Goal: Information Seeking & Learning: Learn about a topic

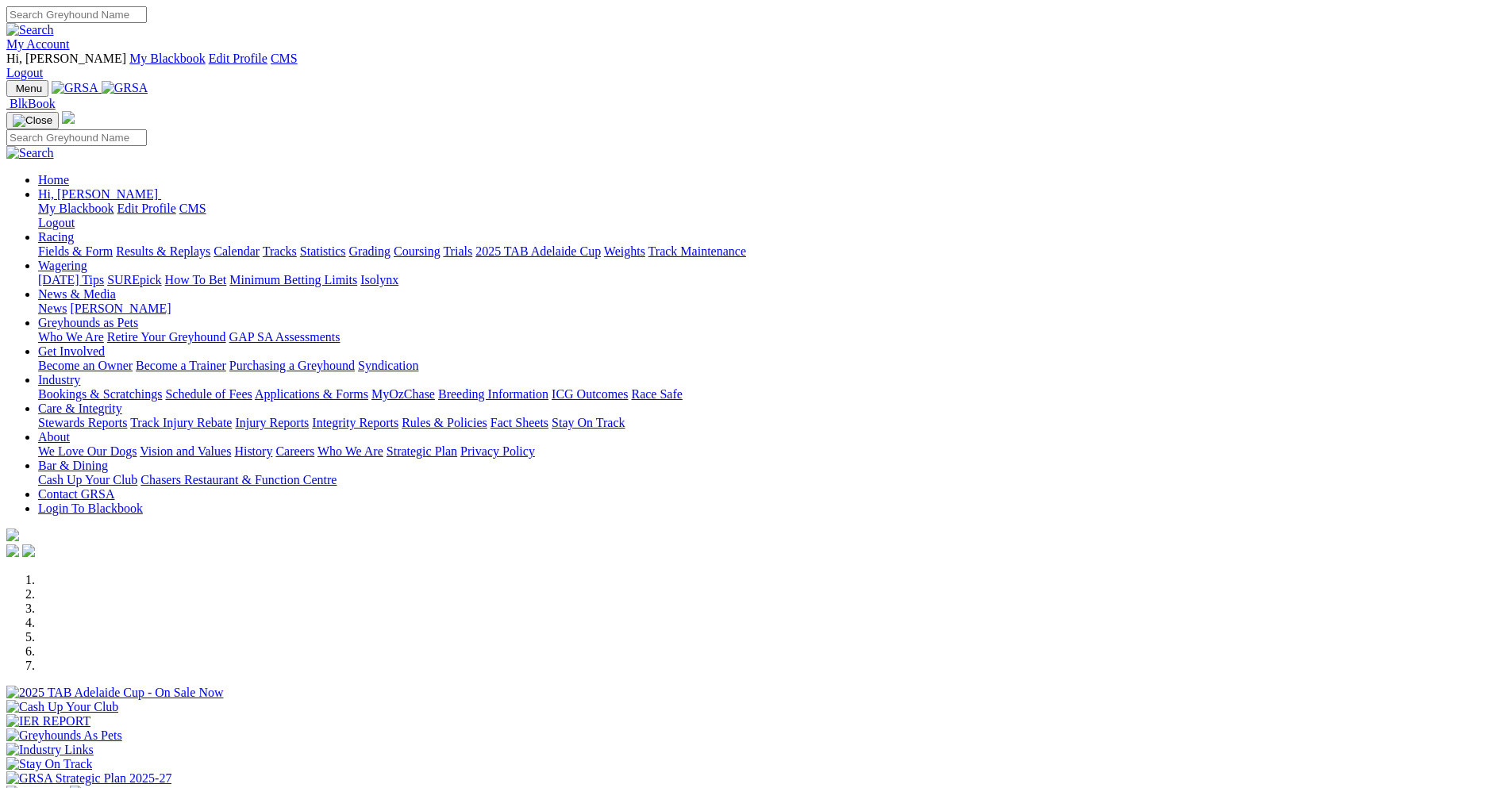
click at [116, 287] on link "News & Media" at bounding box center [77, 294] width 78 height 13
click at [66, 301] on link "News" at bounding box center [52, 308] width 29 height 13
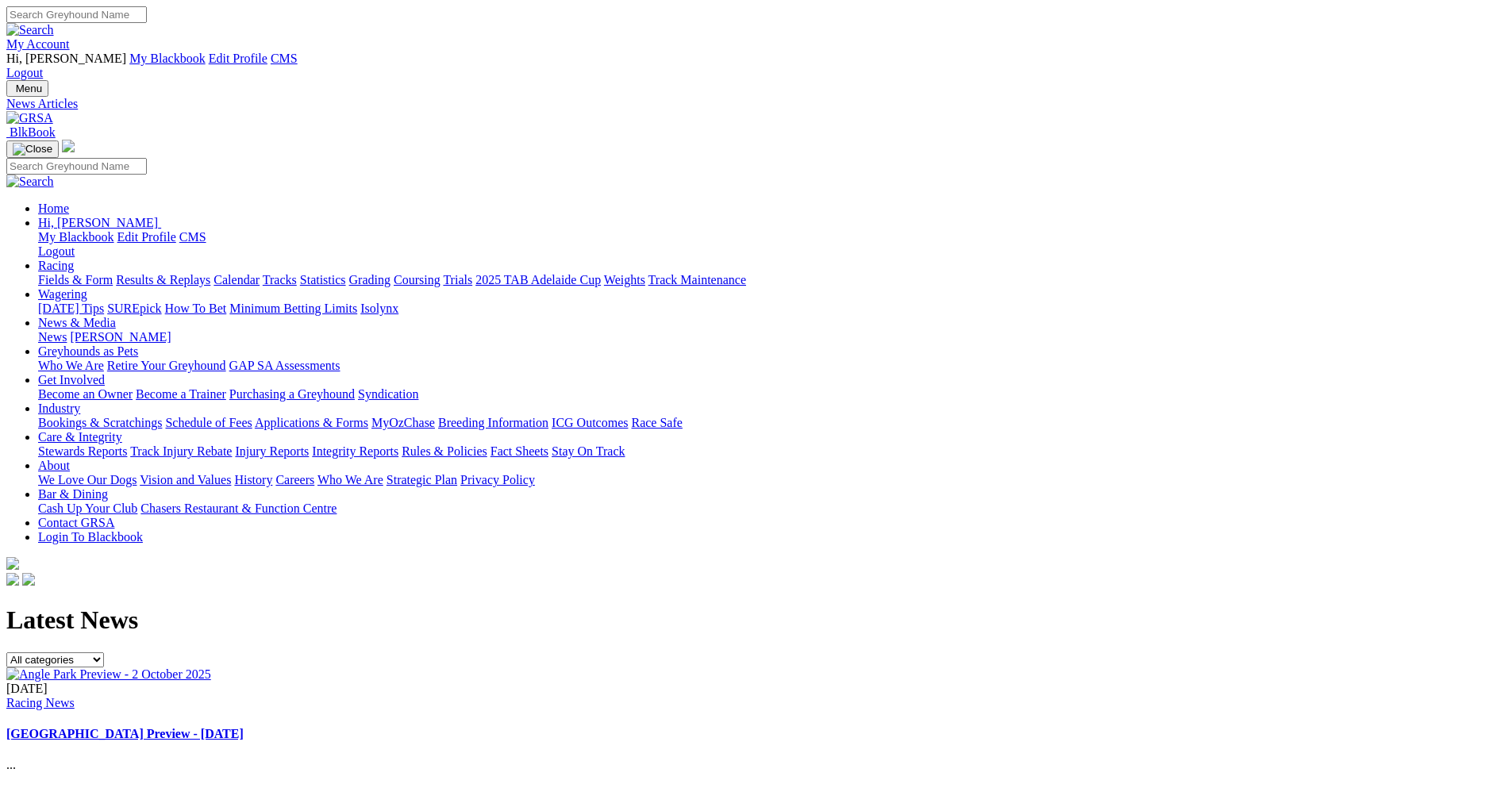
click at [212, 667] on img at bounding box center [108, 674] width 205 height 14
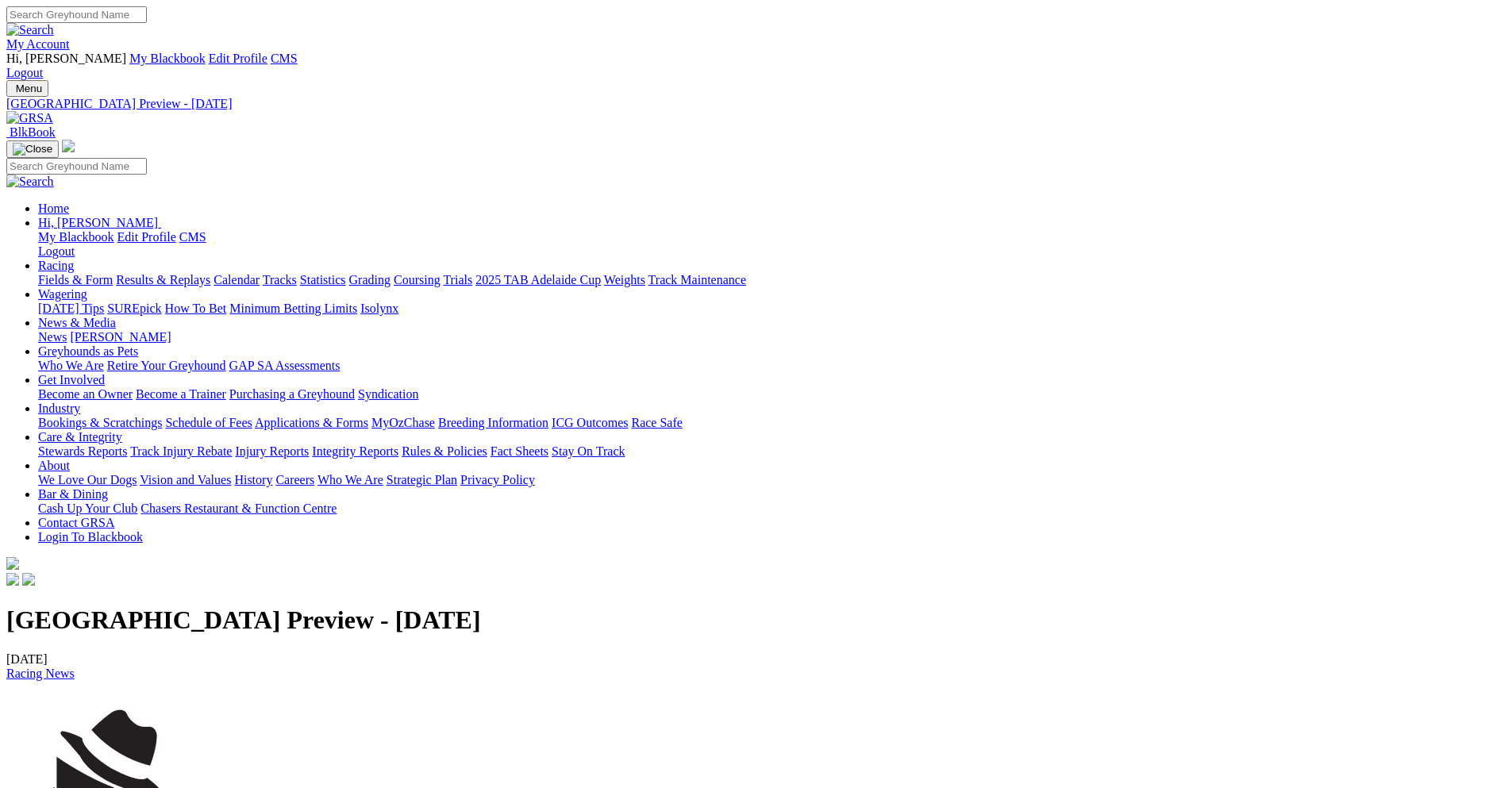
copy p "I have said for many a year that the Adelaide Cup heat night is one of the best…"
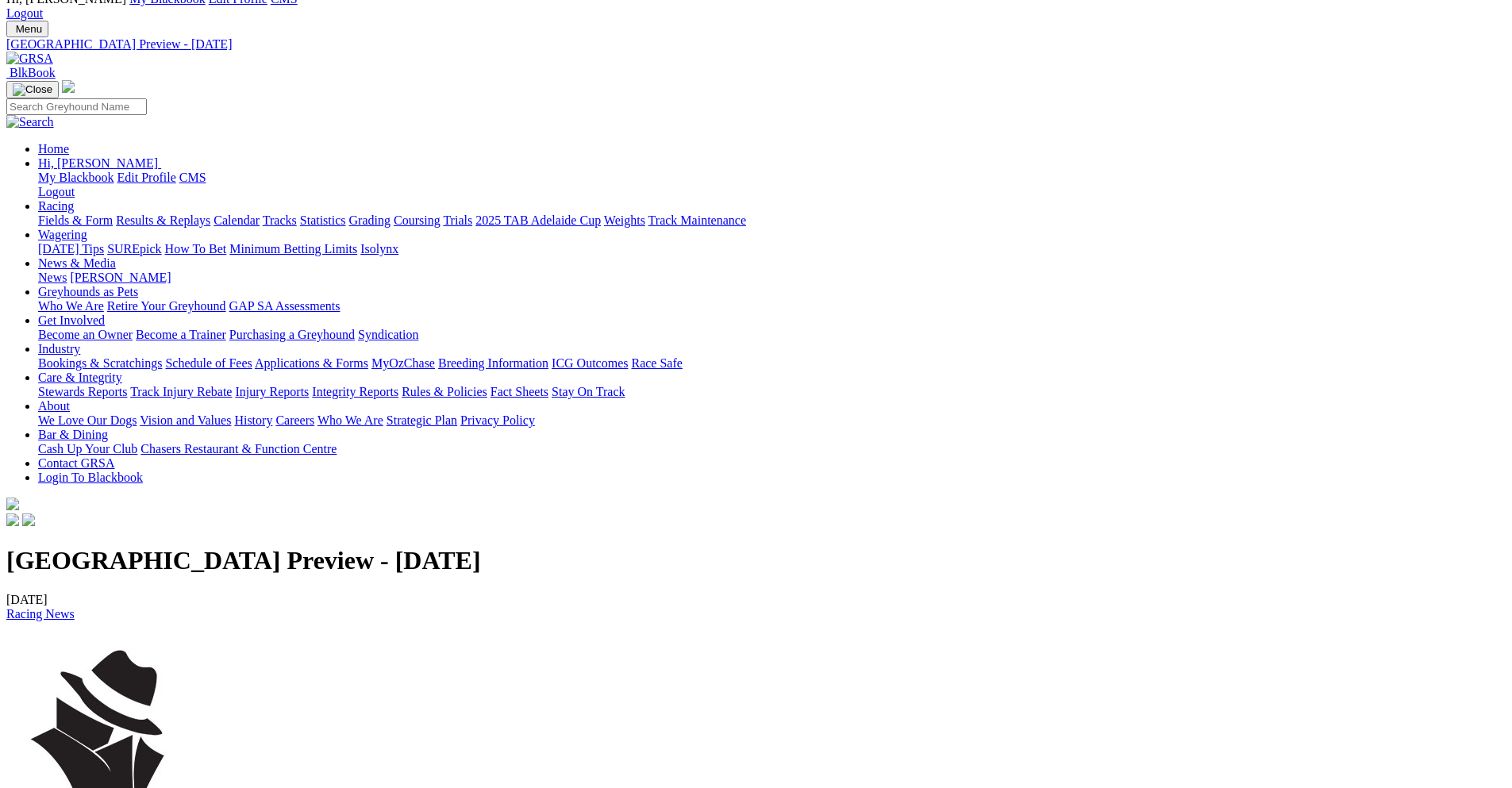
scroll to position [159, 0]
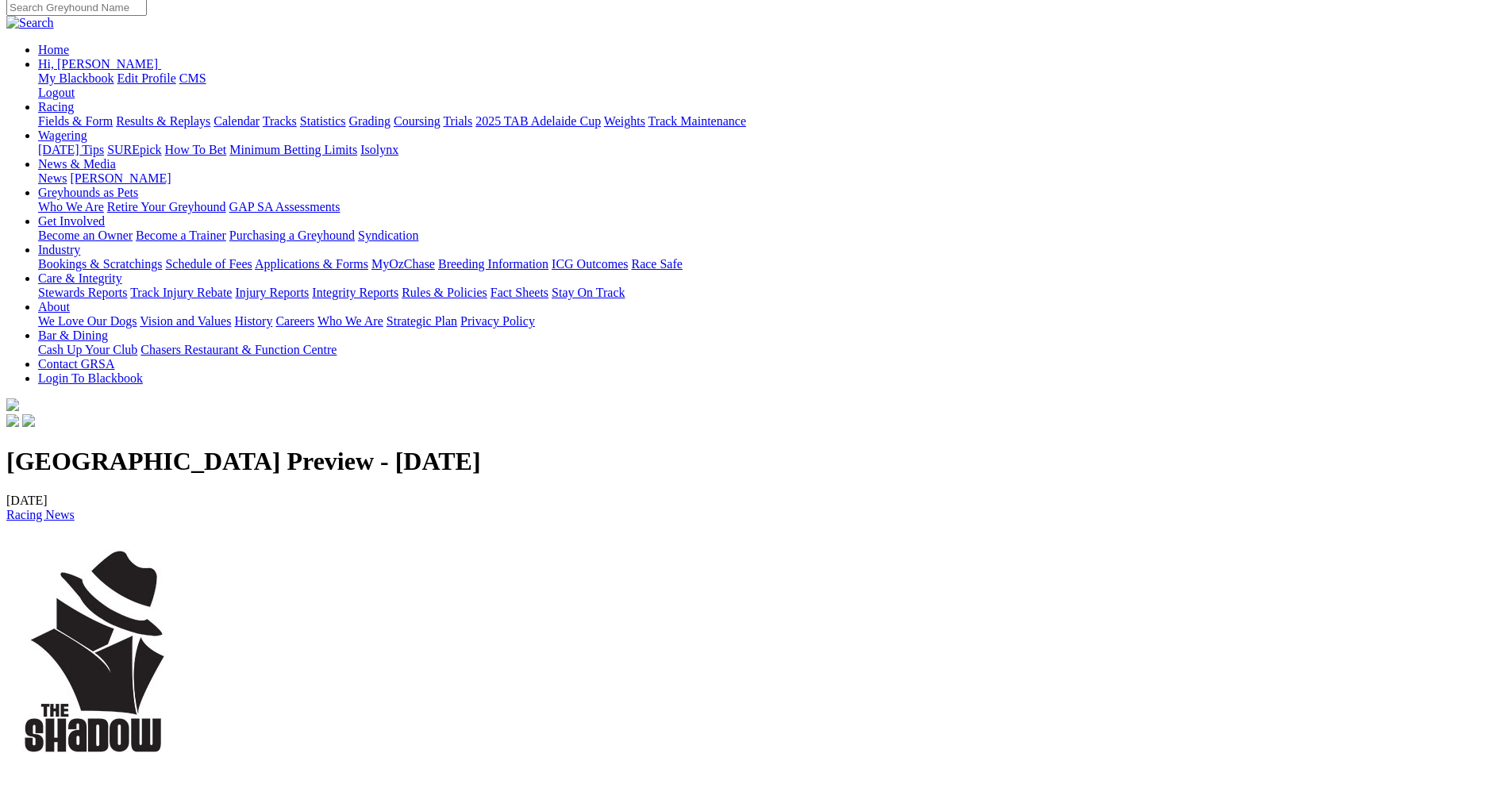
drag, startPoint x: 317, startPoint y: 558, endPoint x: 198, endPoint y: 412, distance: 188.4
copy p "RACE 1 - 7.8.4.2 RACE 2 - 1.6.7.3 RACE 3 - 7.2.4.1 RACE 4 - 2.7.1.4​​​​​​​​​​​​…"
drag, startPoint x: 386, startPoint y: 626, endPoint x: 226, endPoint y: 601, distance: 161.9
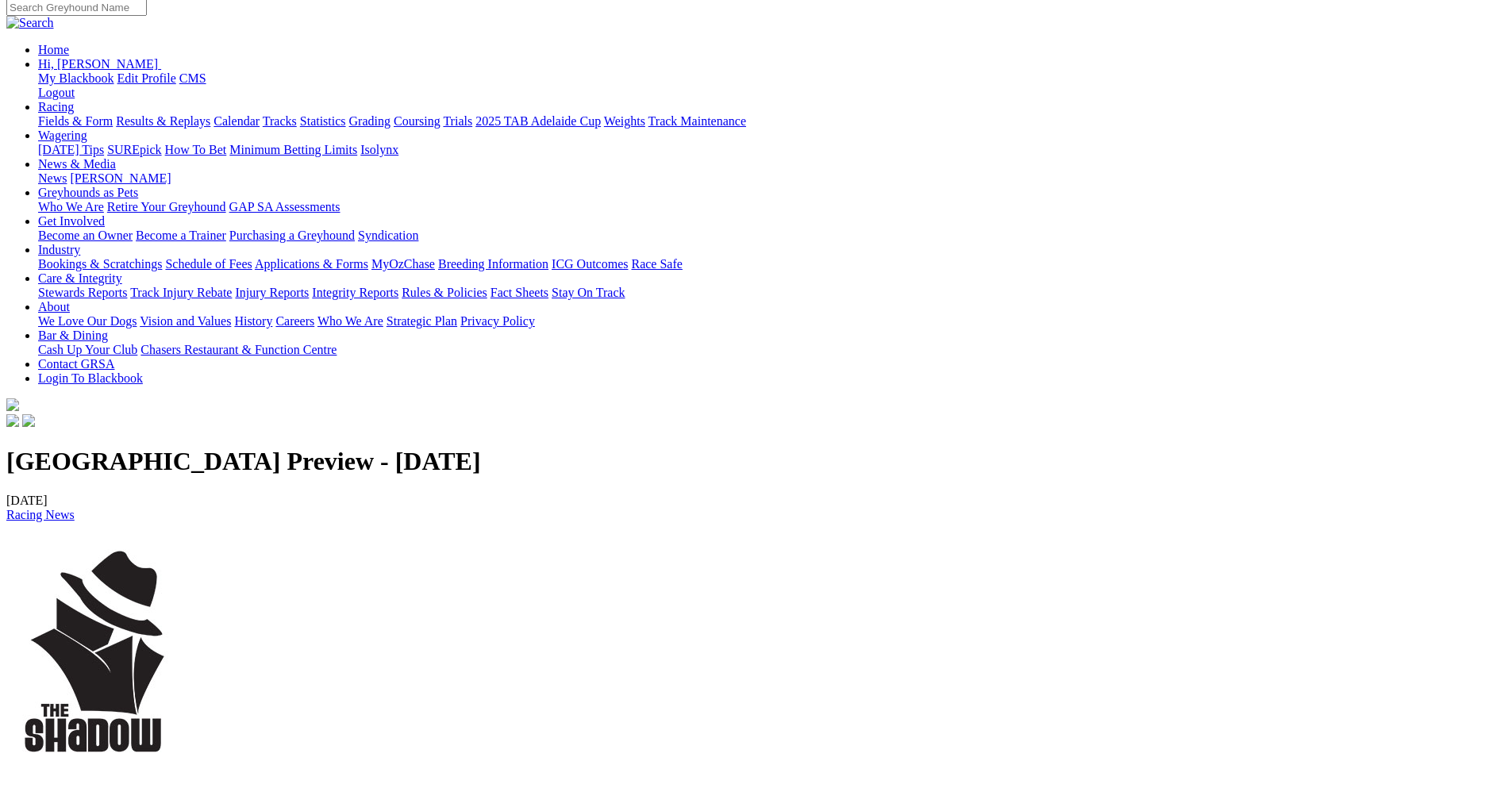
copy p "Race 1, No 7 - Pass Mark Race 2, No 1 - Slick Angel Race 5, No 2 - Zelda Covilha"
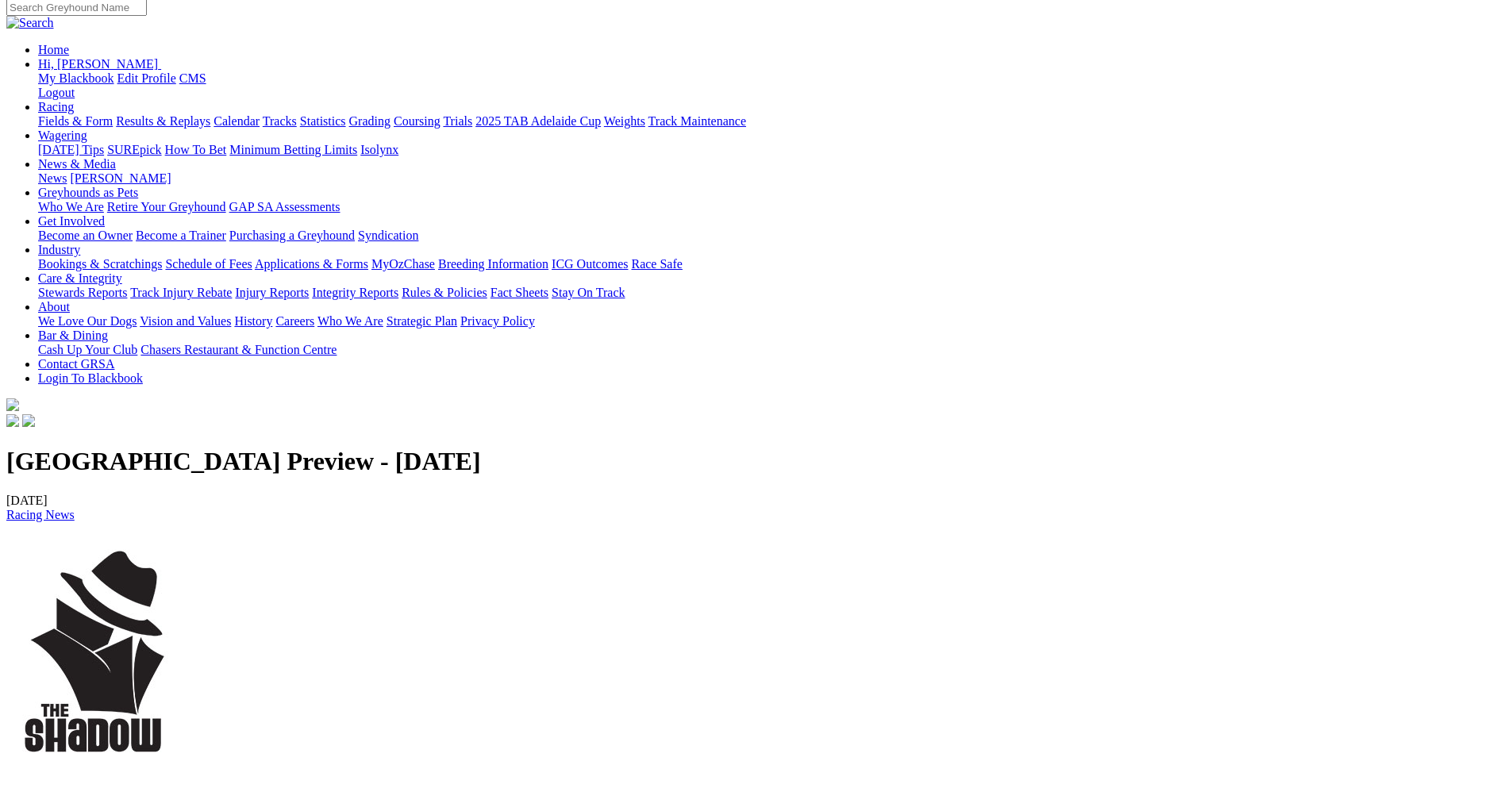
copy p "Race 10, No 4 - Stormy Day"
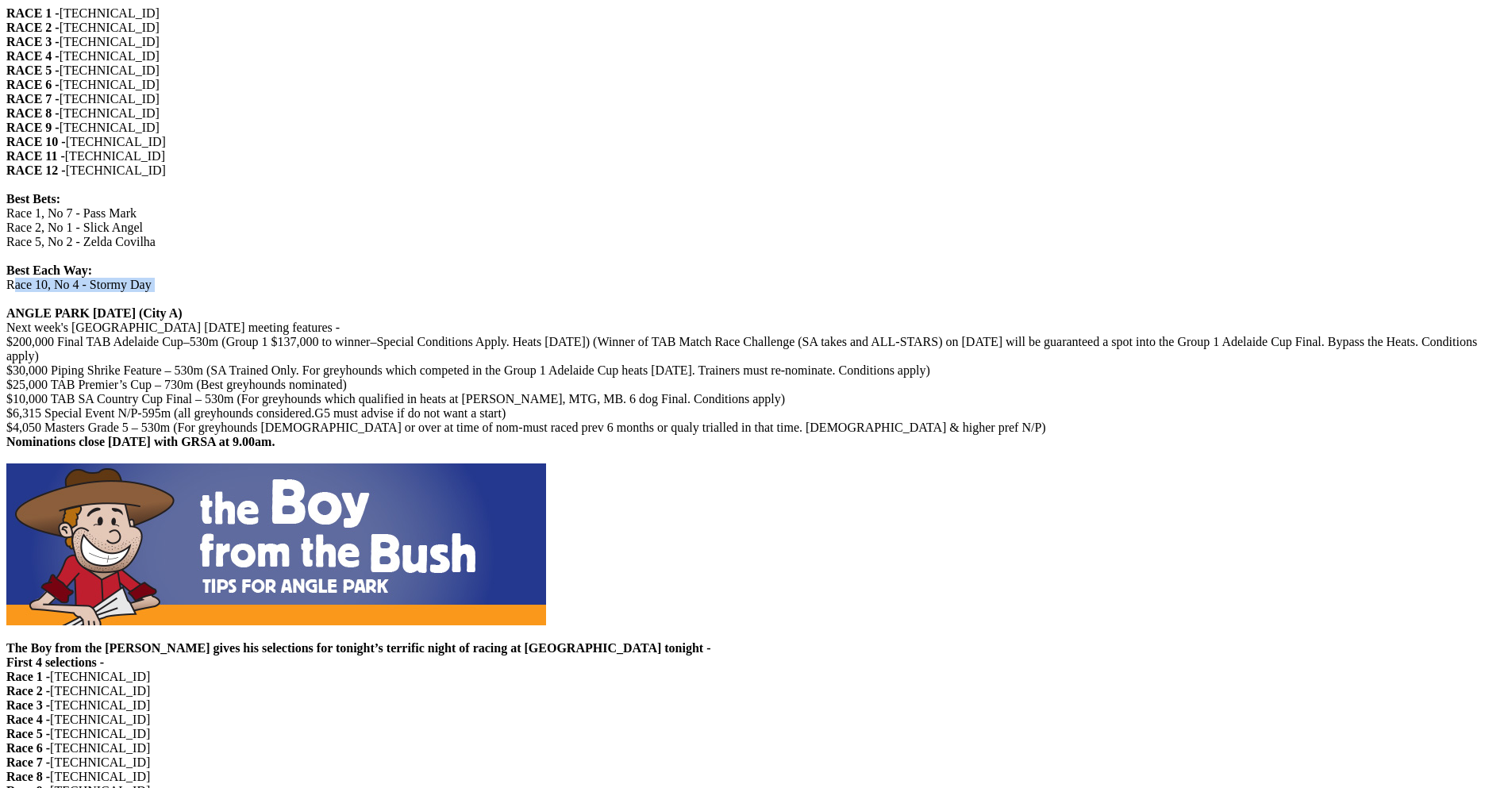
scroll to position [1031, 0]
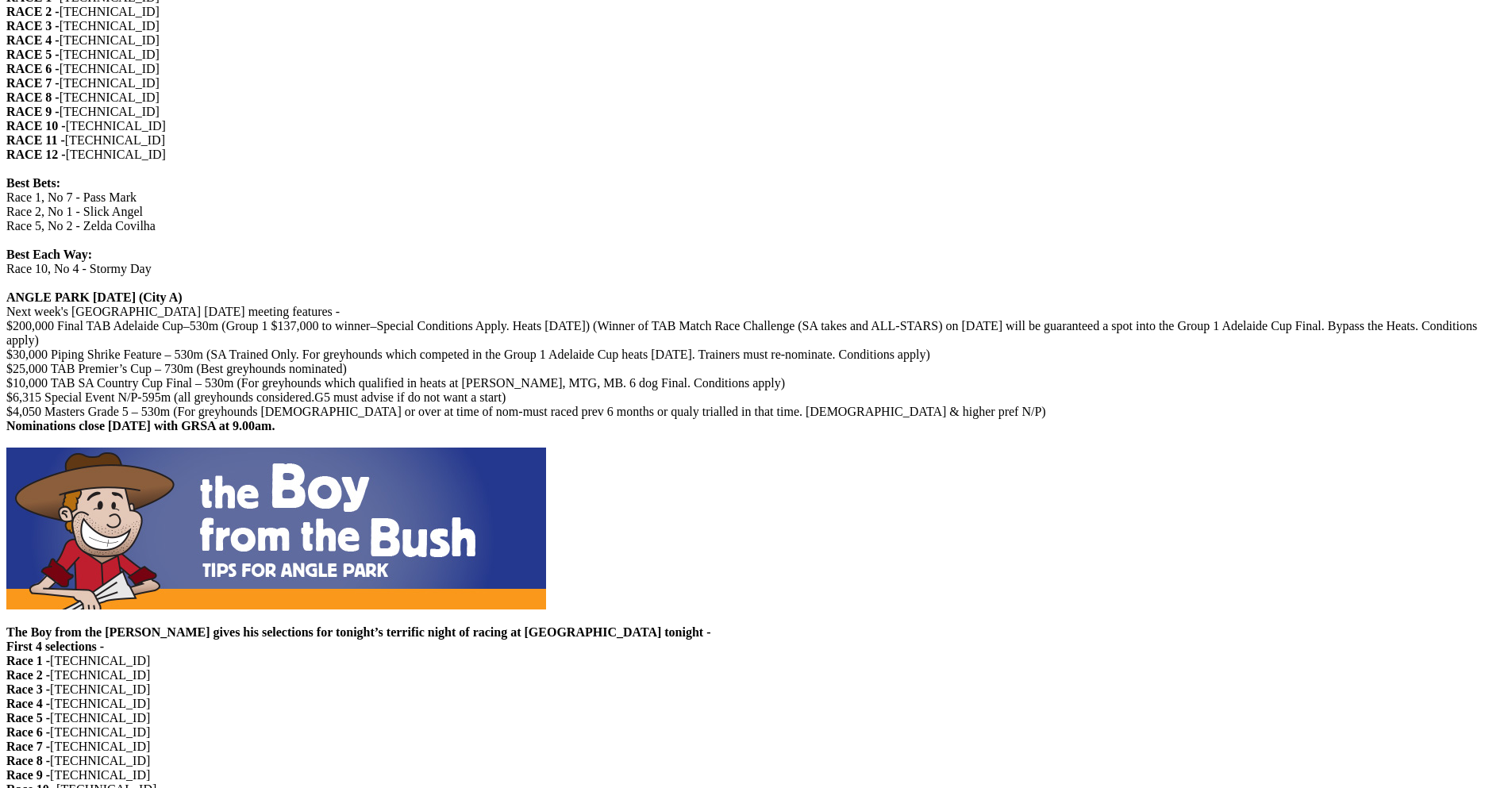
copy p "Trainers are reminded that Rule 25 (Minimum Vaccination Requirements) took effe…"
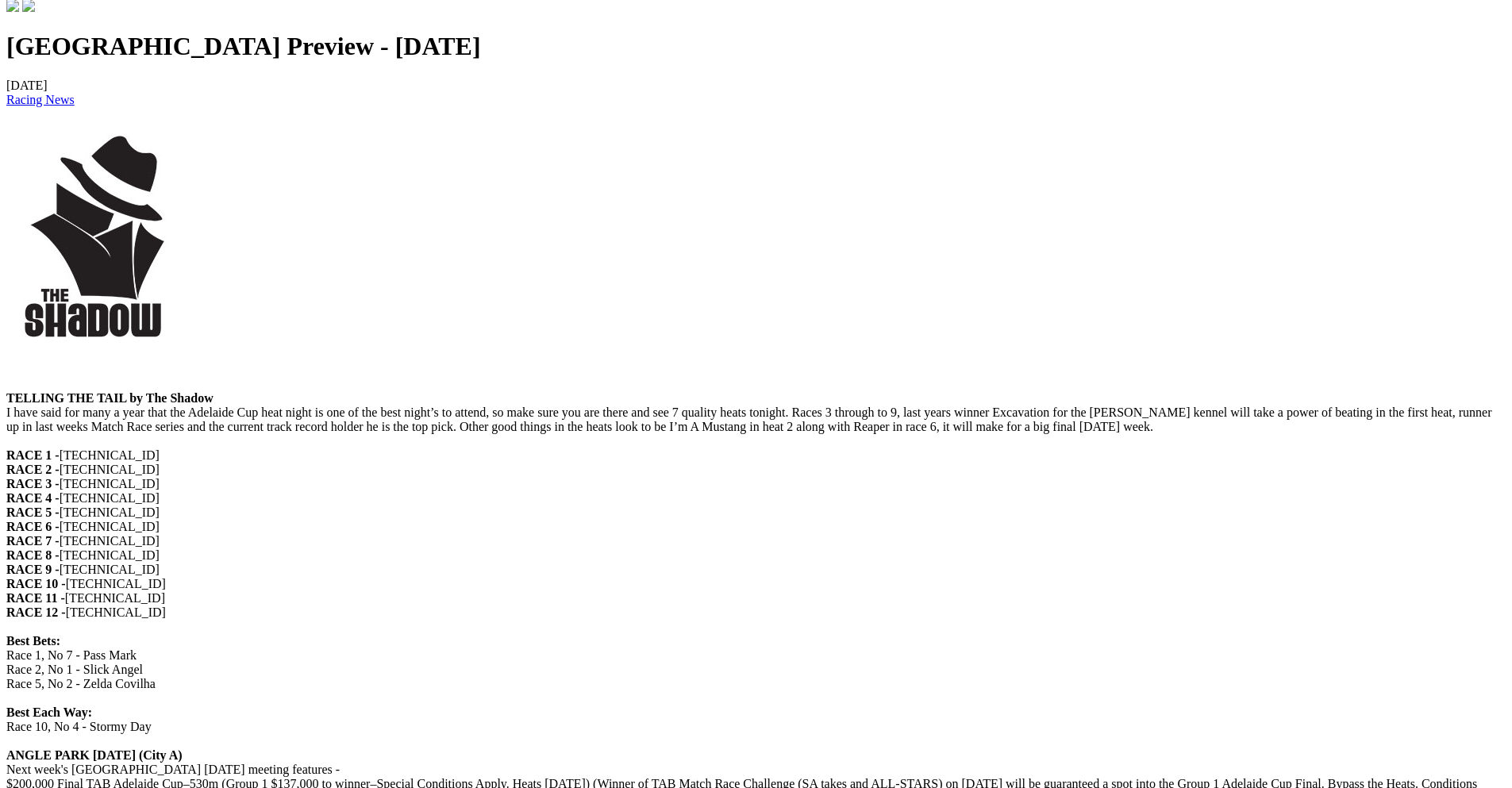
scroll to position [397, 0]
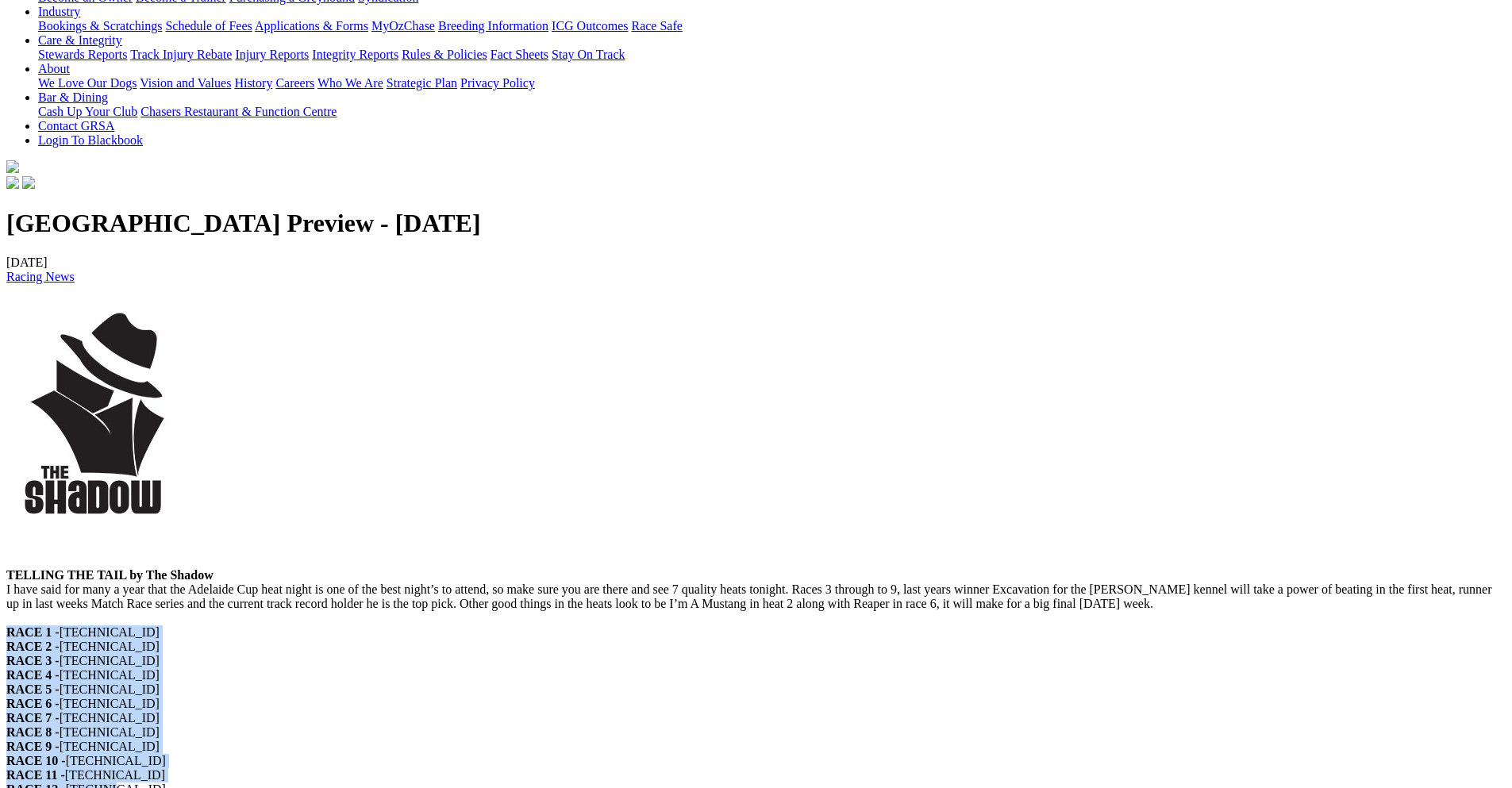
drag, startPoint x: 323, startPoint y: 318, endPoint x: 192, endPoint y: 169, distance: 198.4
copy p "RACE 1 - 7.8.4.2 RACE 2 - 1.6.7.3 RACE 3 - 7.2.4.1 RACE 4 - 2.7.1.4​​​​​​​​​​​​…"
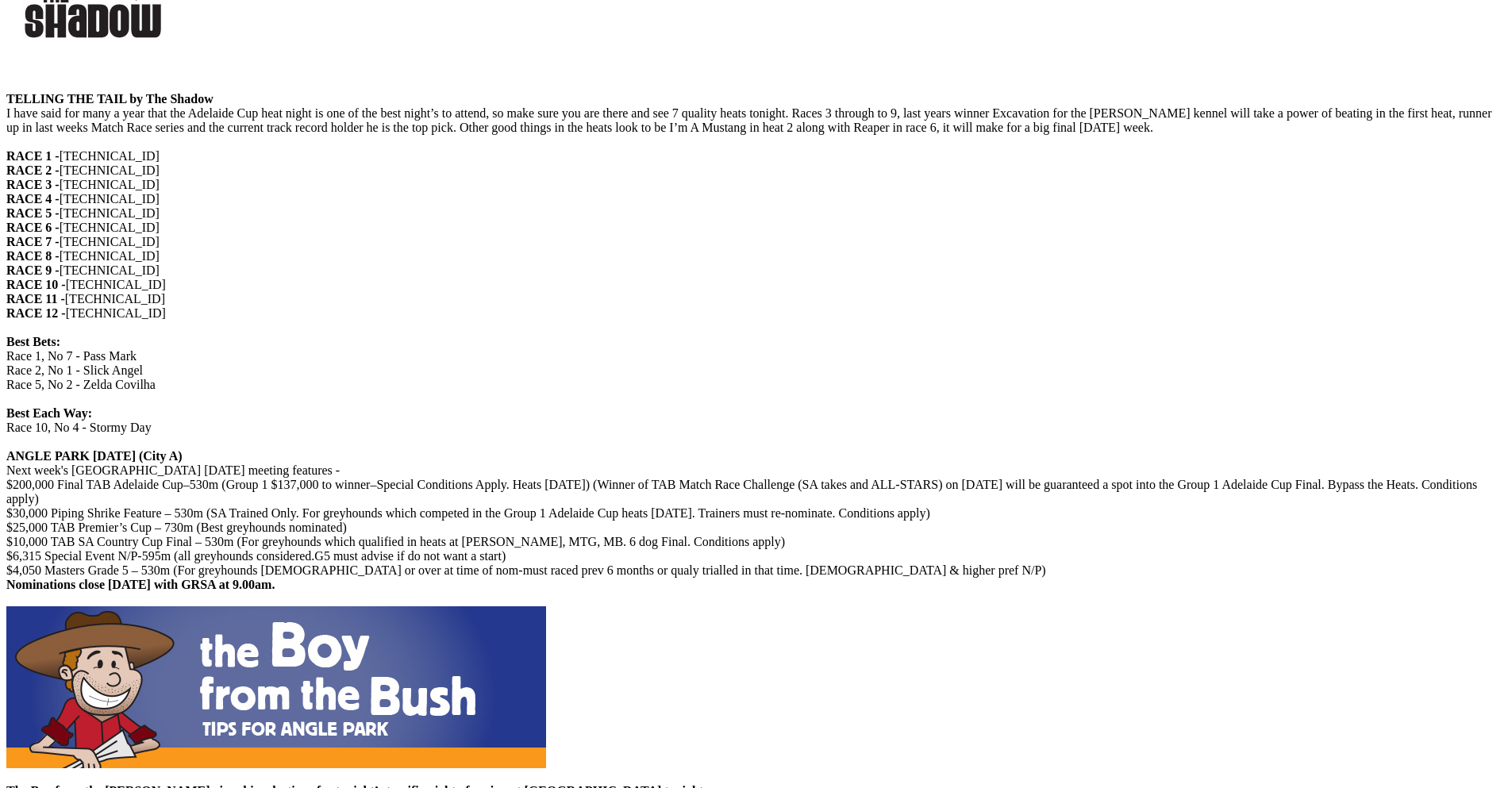
drag, startPoint x: 316, startPoint y: 465, endPoint x: 197, endPoint y: 321, distance: 186.8
copy p "Race 1 - 8.7.2.4​​​​​​​​​​​​​​ Race 2 - 6.7.1.5​​​​​​​​​​​​​​ Race 3 - 7.1.2.8 …"
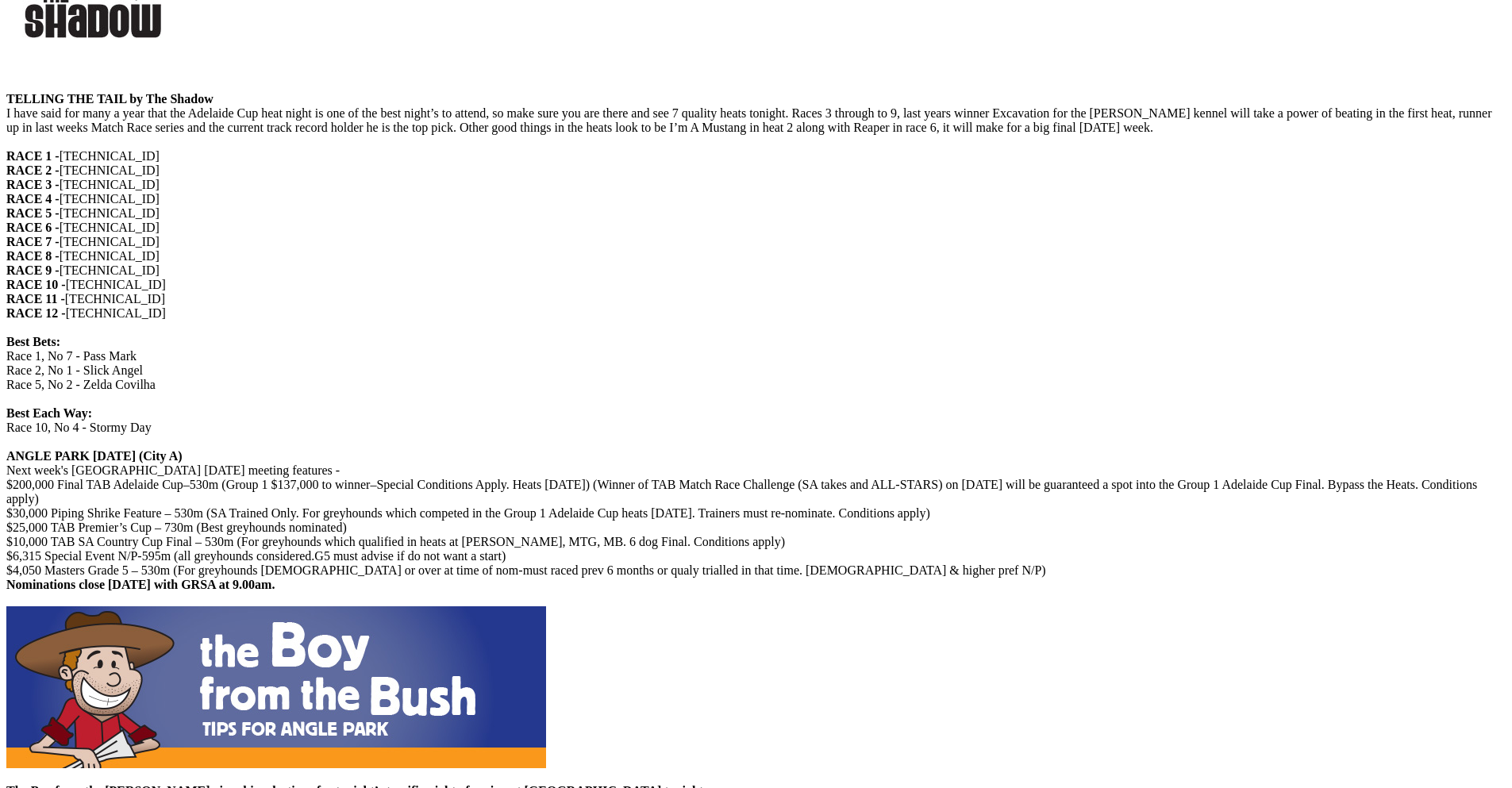
drag, startPoint x: 425, startPoint y: 489, endPoint x: 289, endPoint y: 496, distance: 136.2
copy p "Race 5, No 1 - Barefoot Zulu"
drag, startPoint x: 430, startPoint y: 503, endPoint x: 288, endPoint y: 505, distance: 142.0
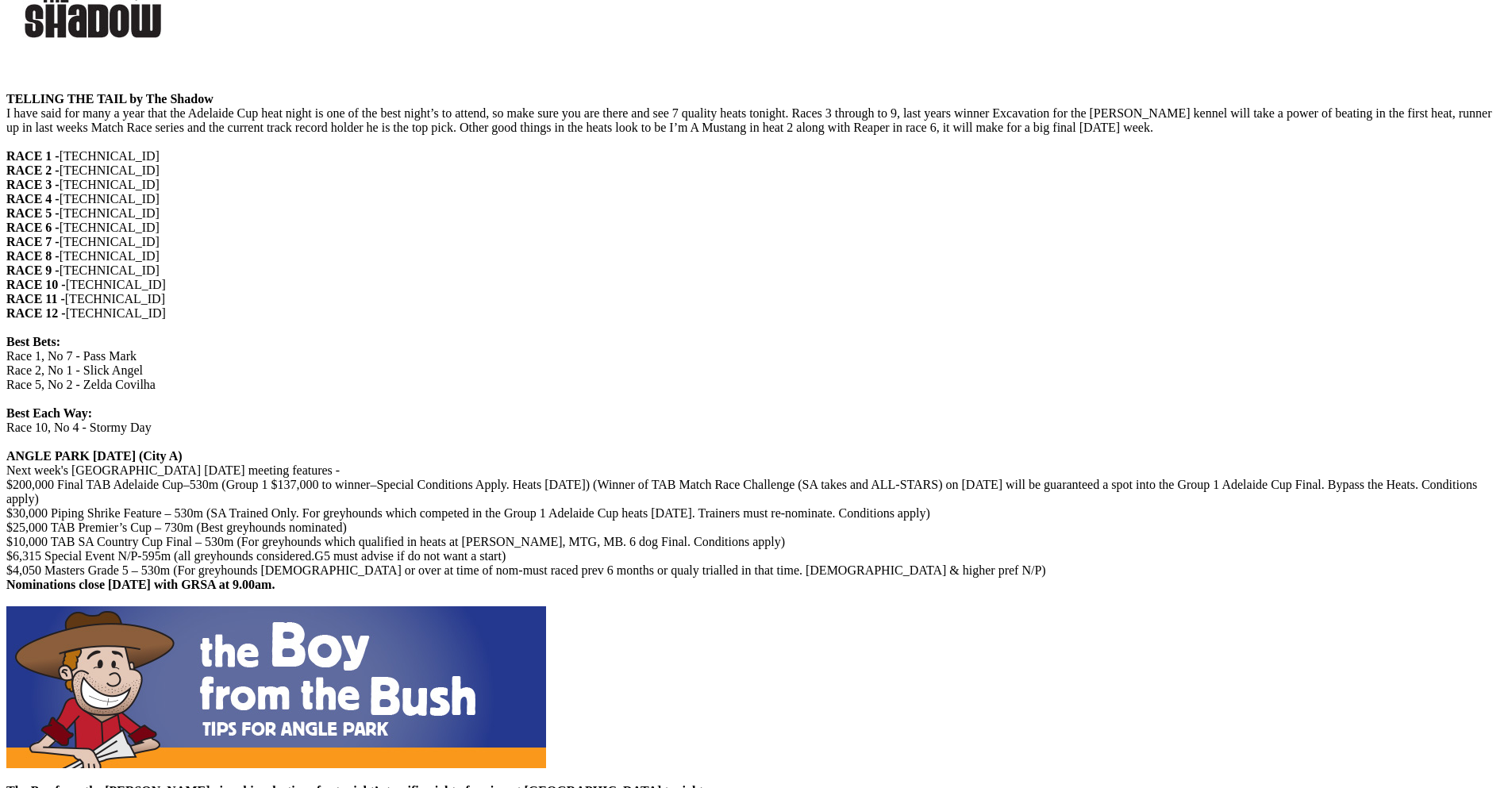
copy p "Race 6, No 4 - Bourne Model​​​​​​​"
drag, startPoint x: 420, startPoint y: 521, endPoint x: 288, endPoint y: 519, distance: 132.0
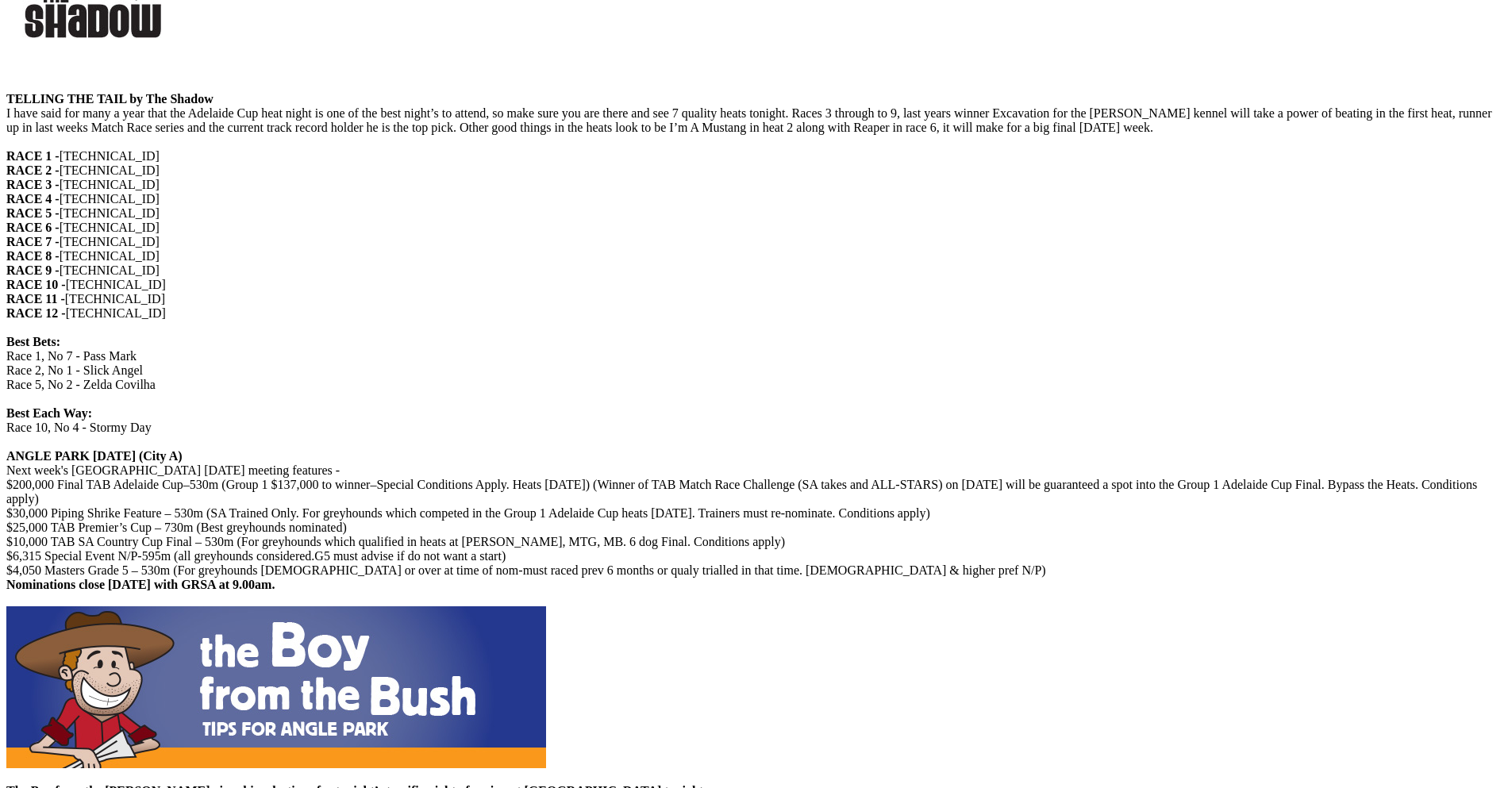
copy p "Race 7, No 7 - Nangar Lady"
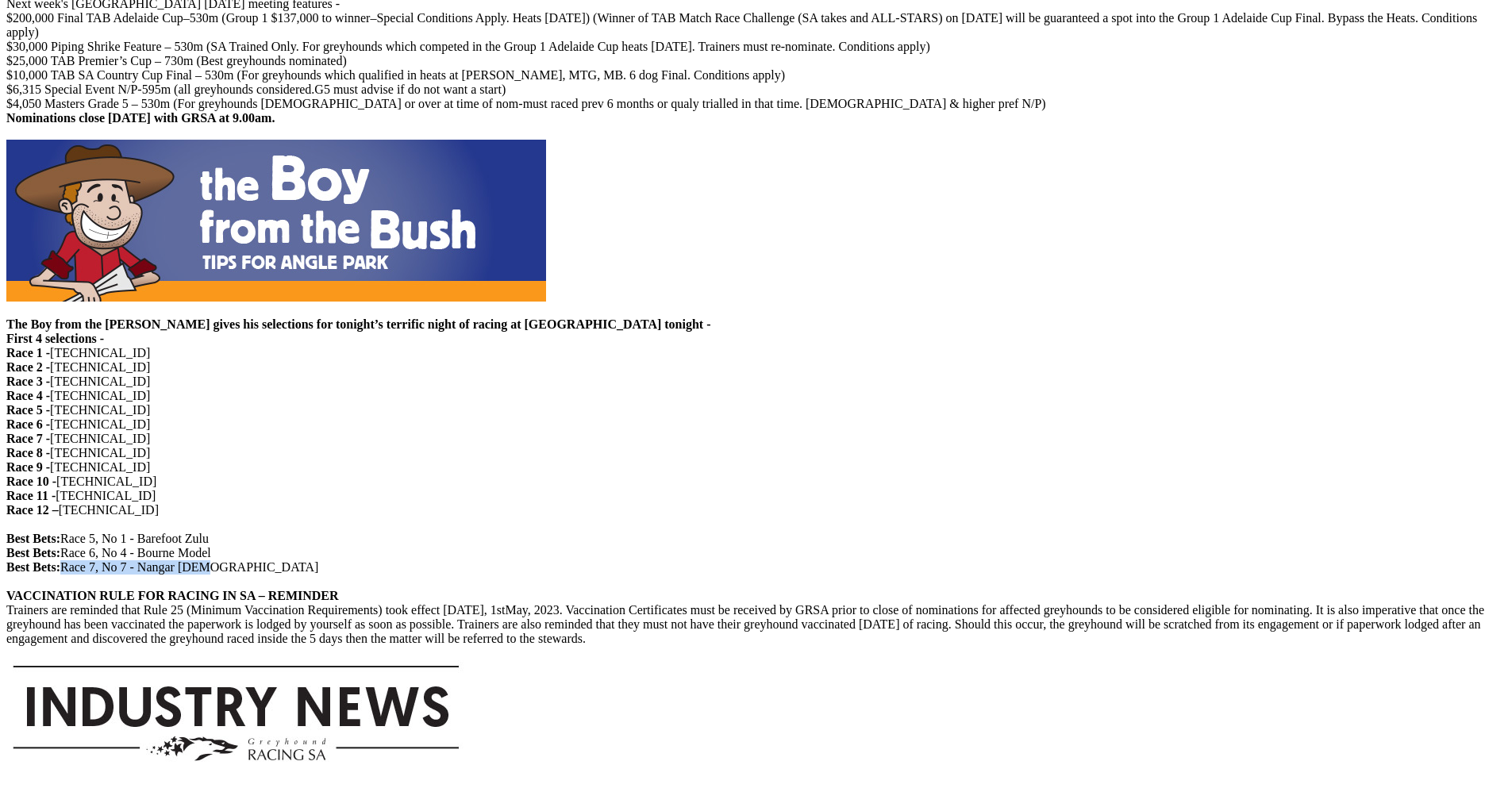
scroll to position [1349, 0]
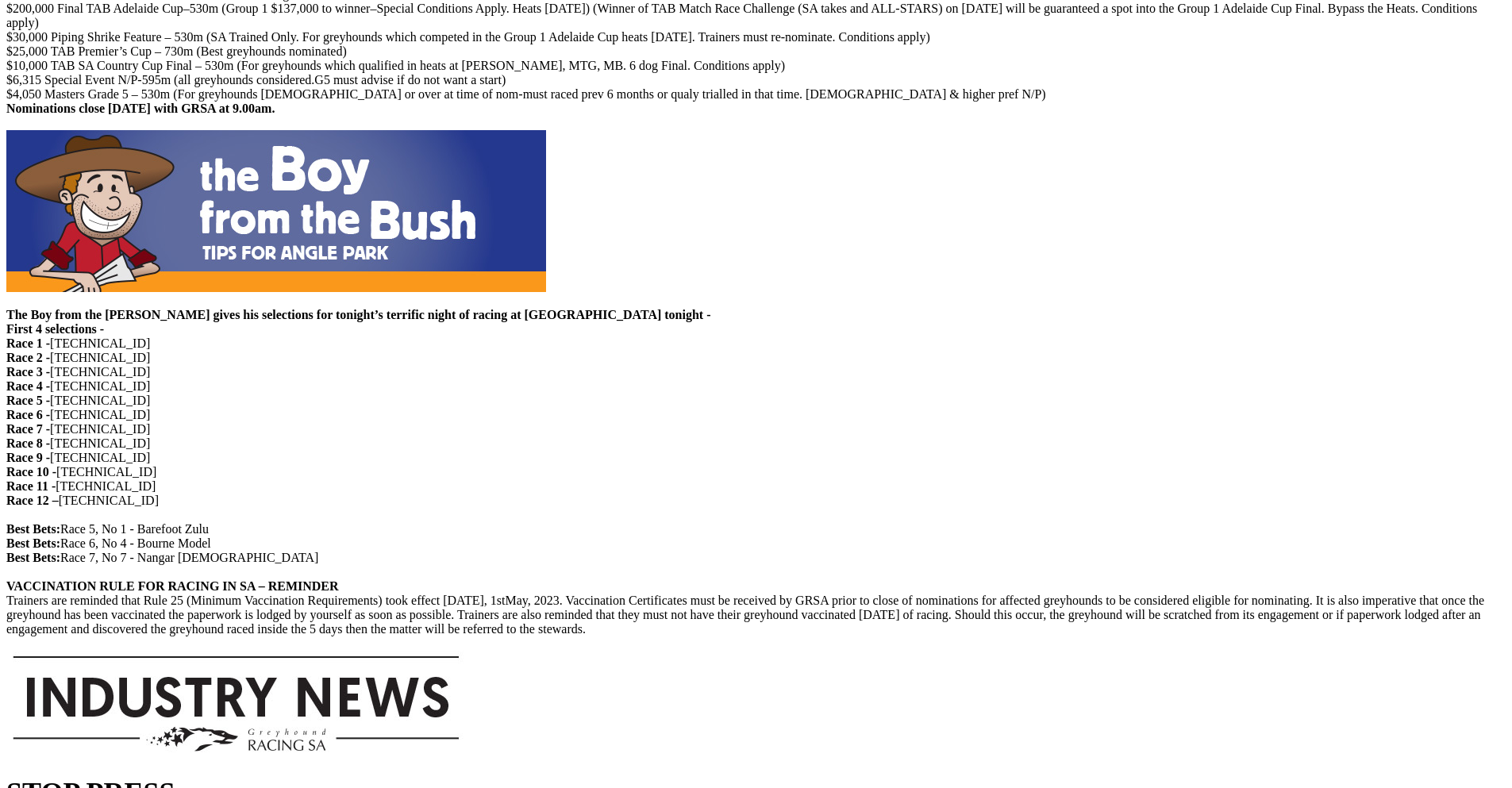
drag, startPoint x: 301, startPoint y: 326, endPoint x: 296, endPoint y: 318, distance: 9.4
drag, startPoint x: 295, startPoint y: 310, endPoint x: 221, endPoint y: 260, distance: 89.3
drag, startPoint x: 227, startPoint y: 346, endPoint x: 513, endPoint y: 495, distance: 322.5
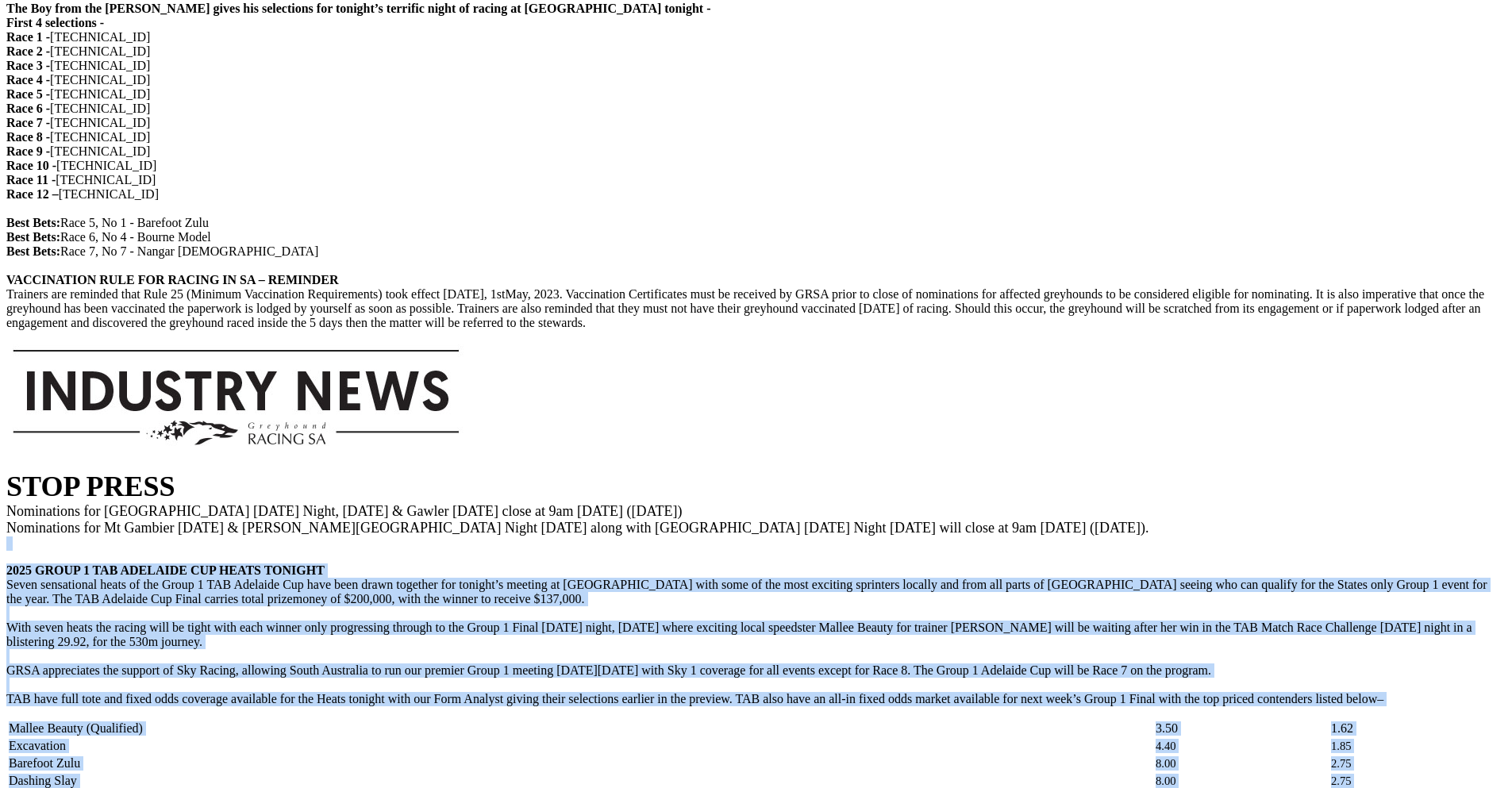
scroll to position [1643, 0]
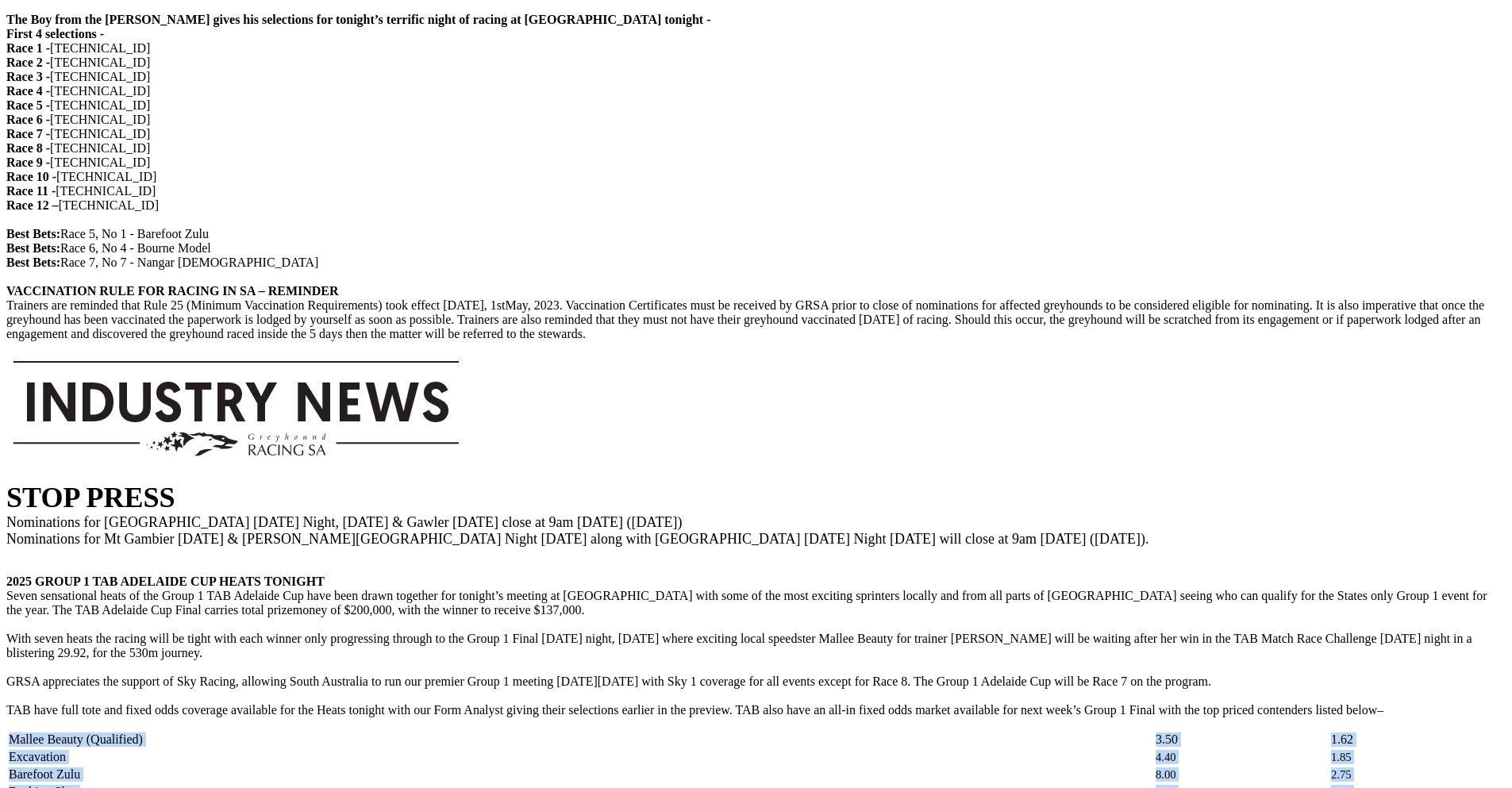
drag, startPoint x: 1138, startPoint y: 662, endPoint x: 246, endPoint y: 239, distance: 987.2
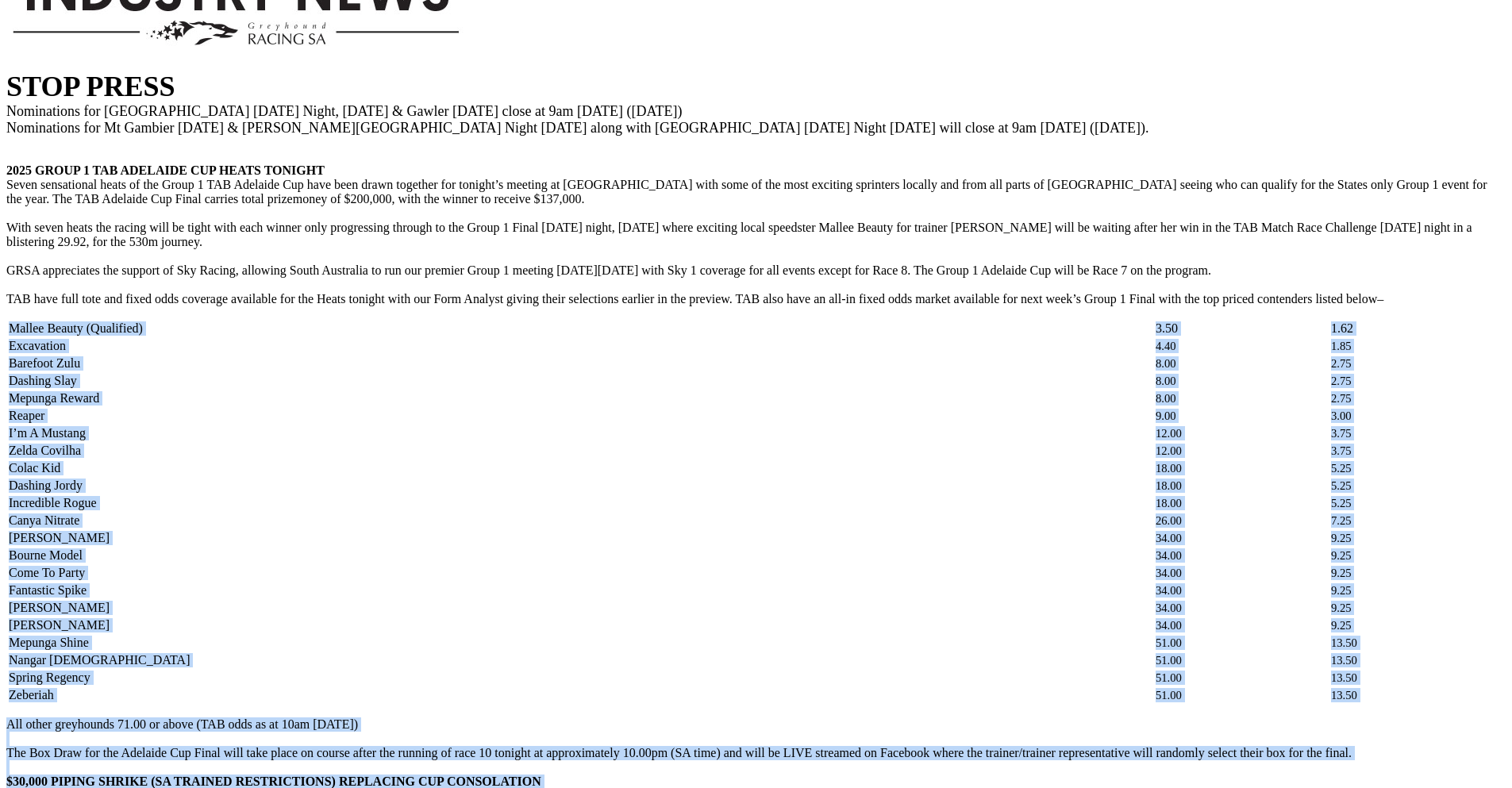
scroll to position [2080, 0]
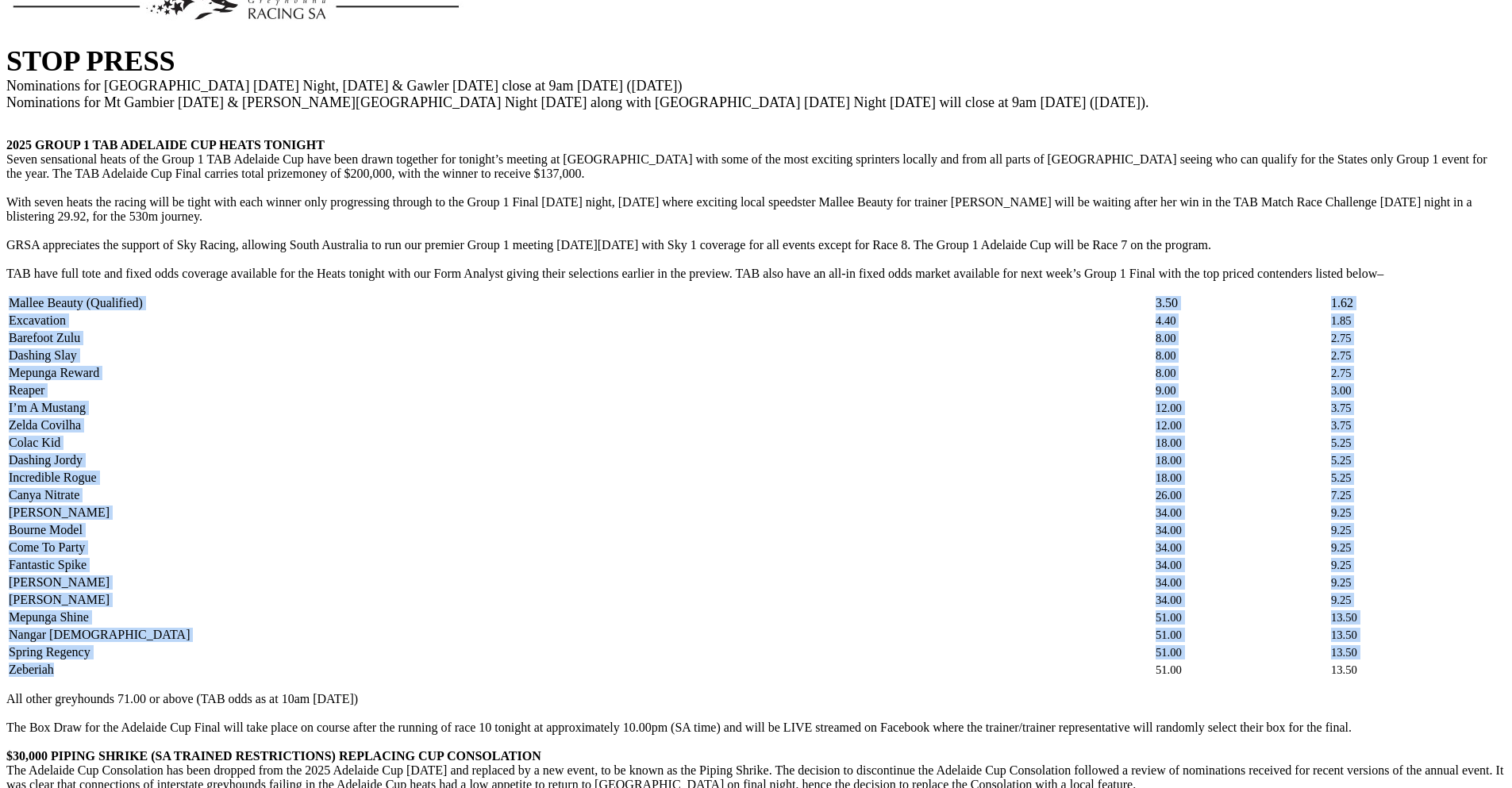
drag, startPoint x: 321, startPoint y: 253, endPoint x: 410, endPoint y: 475, distance: 239.2
click at [410, 475] on tbody "Mallee Beauty (Qualified) 3.50 1.62 Excavation 4.40 1.85 Barefoot Zulu 8.00 2.7…" at bounding box center [756, 487] width 1496 height 383
click at [1330, 644] on td "13.50" at bounding box center [1417, 652] width 174 height 16
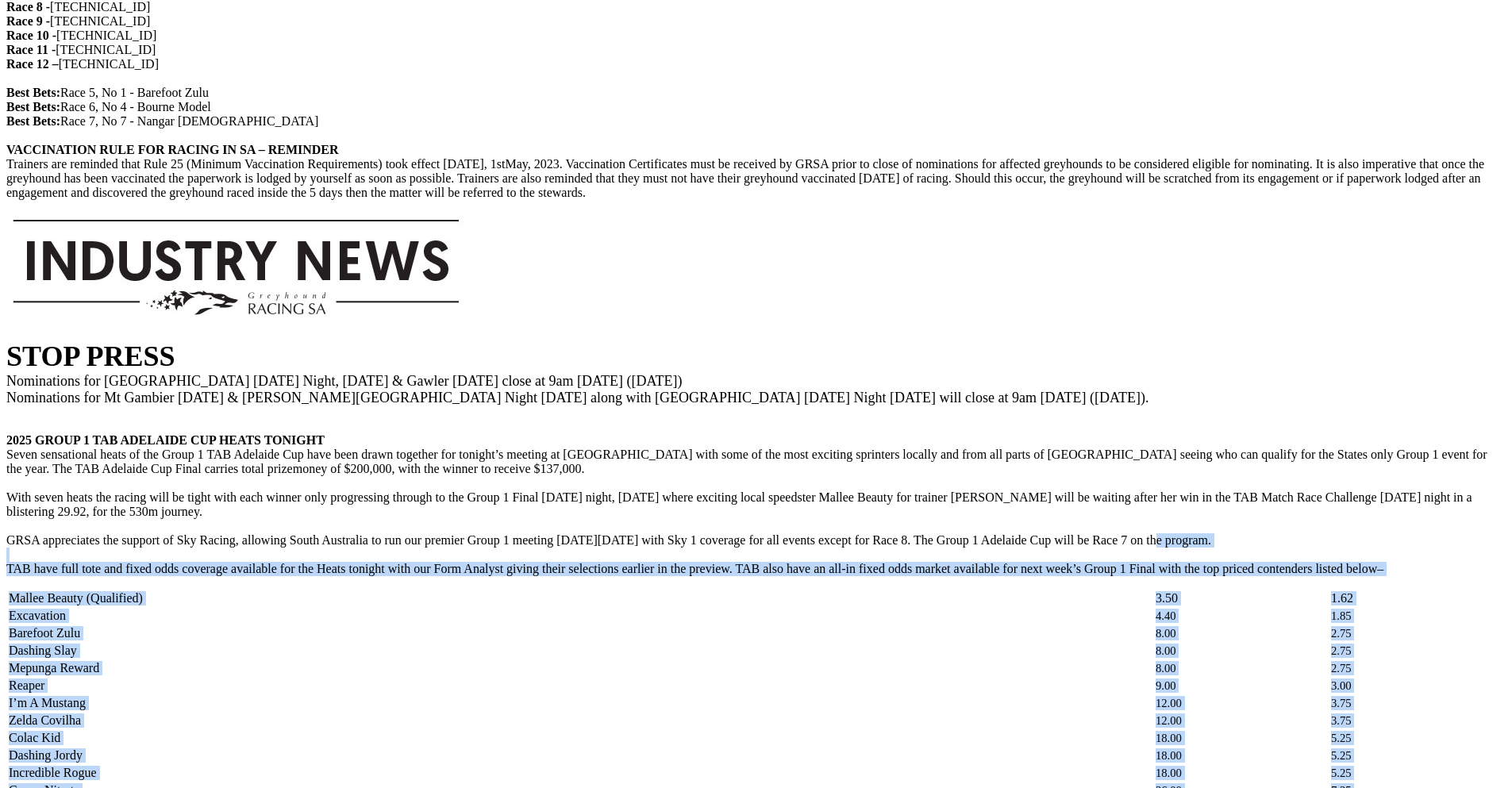
scroll to position [1780, 0]
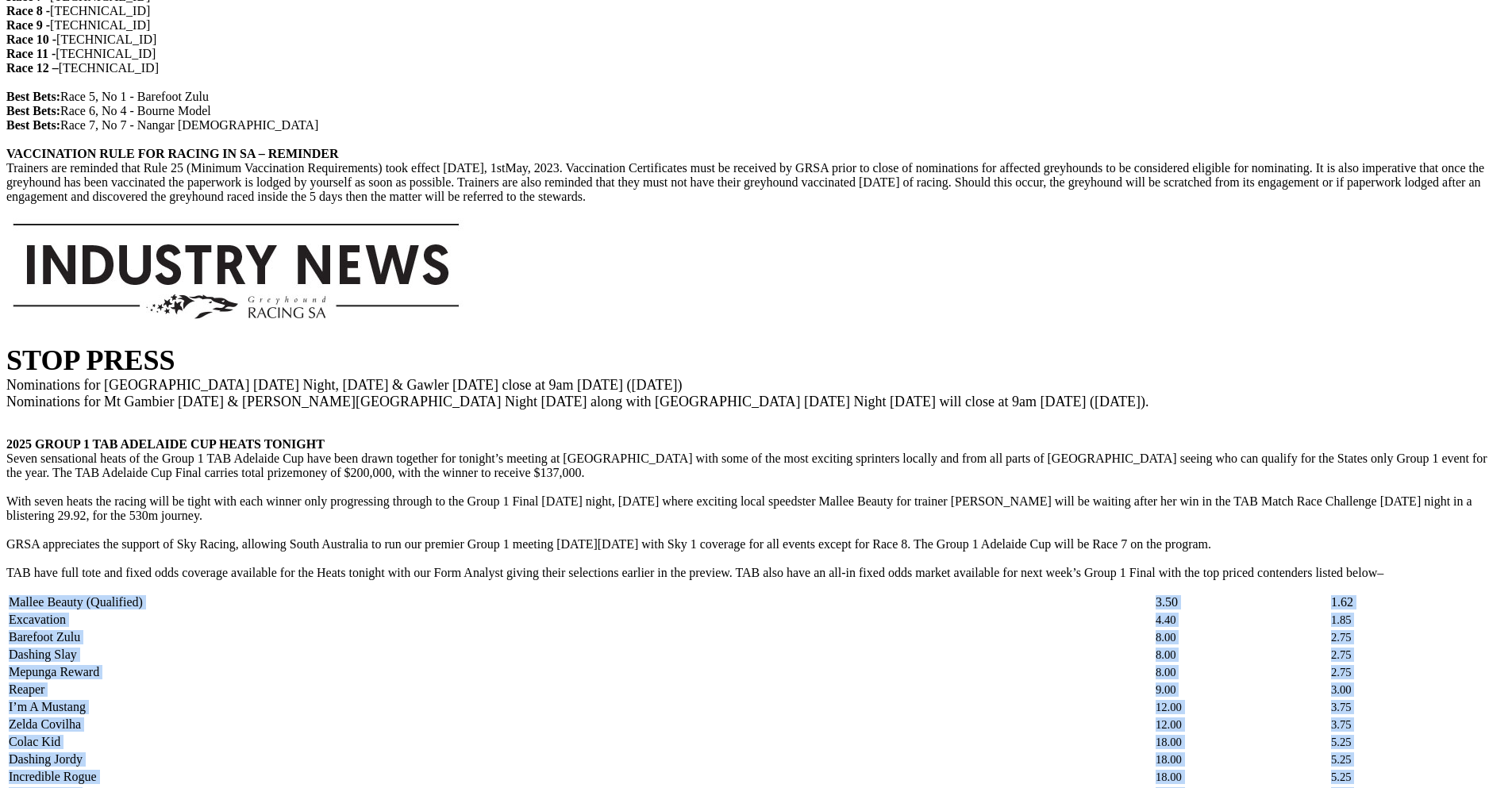
drag, startPoint x: 1143, startPoint y: 481, endPoint x: 239, endPoint y: 91, distance: 984.5
click at [239, 594] on tbody "Mallee Beauty (Qualified) 3.50 1.62 Excavation 4.40 1.85 Barefoot Zulu 8.00 2.7…" at bounding box center [756, 785] width 1496 height 383
click at [376, 612] on td "Excavation" at bounding box center [580, 619] width 1145 height 16
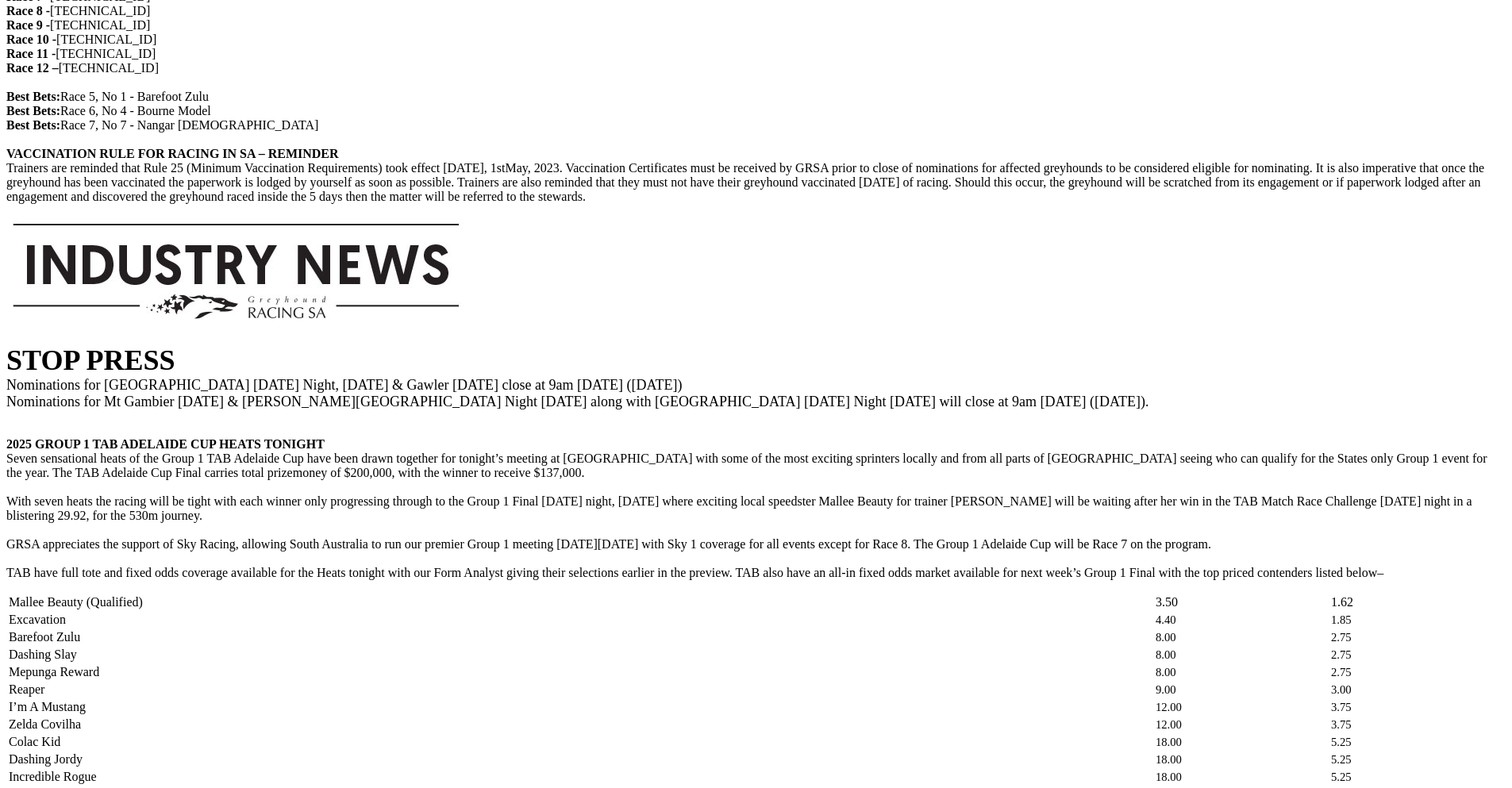
click at [344, 594] on td "Mallee Beauty (Qualified)" at bounding box center [580, 602] width 1145 height 16
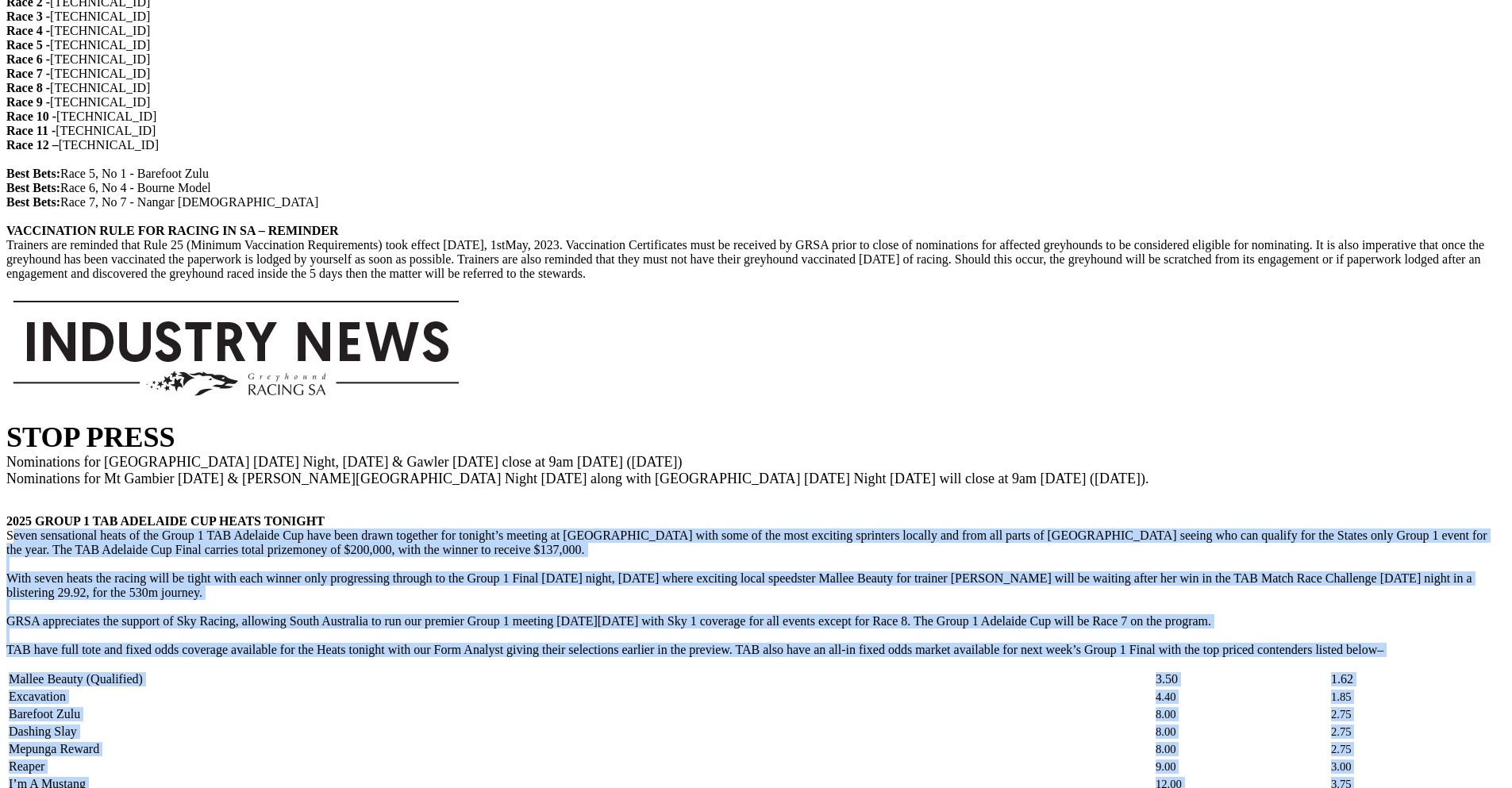
scroll to position [1703, 0]
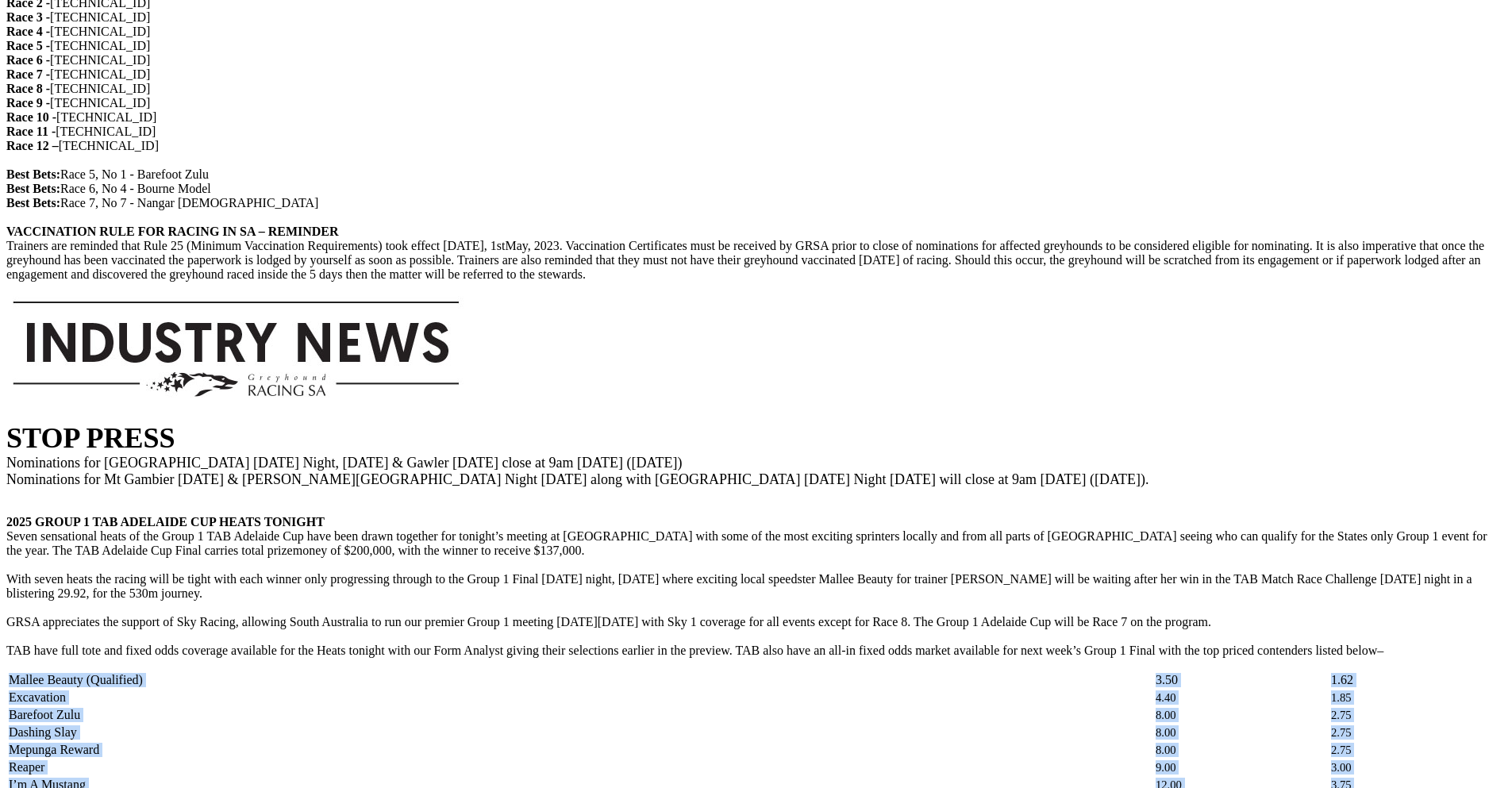
drag, startPoint x: 1127, startPoint y: 461, endPoint x: 245, endPoint y: 173, distance: 927.8
click at [337, 759] on td "Reaper" at bounding box center [580, 767] width 1145 height 16
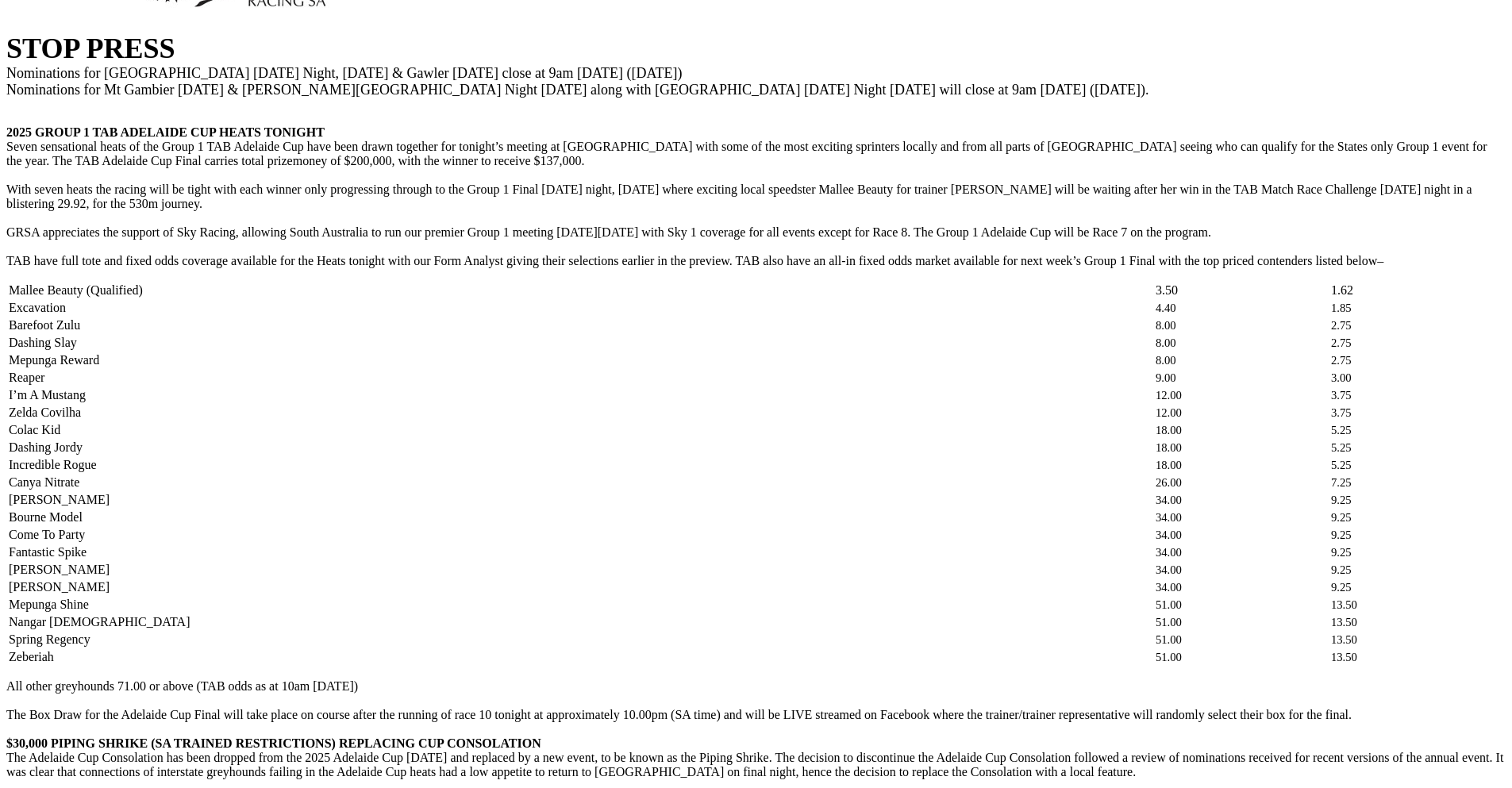
scroll to position [2099, 0]
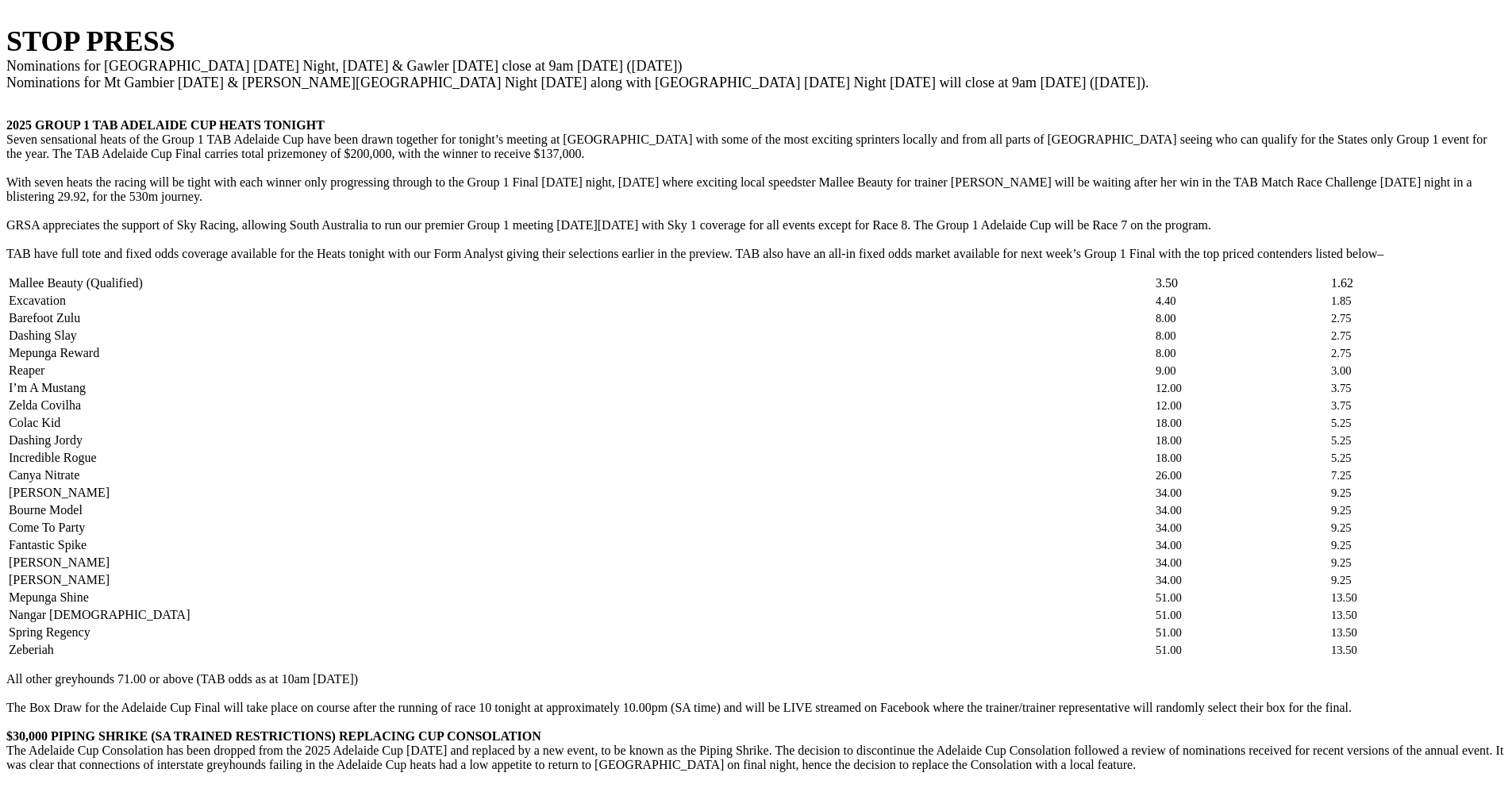
drag, startPoint x: 524, startPoint y: 530, endPoint x: 207, endPoint y: 498, distance: 318.6
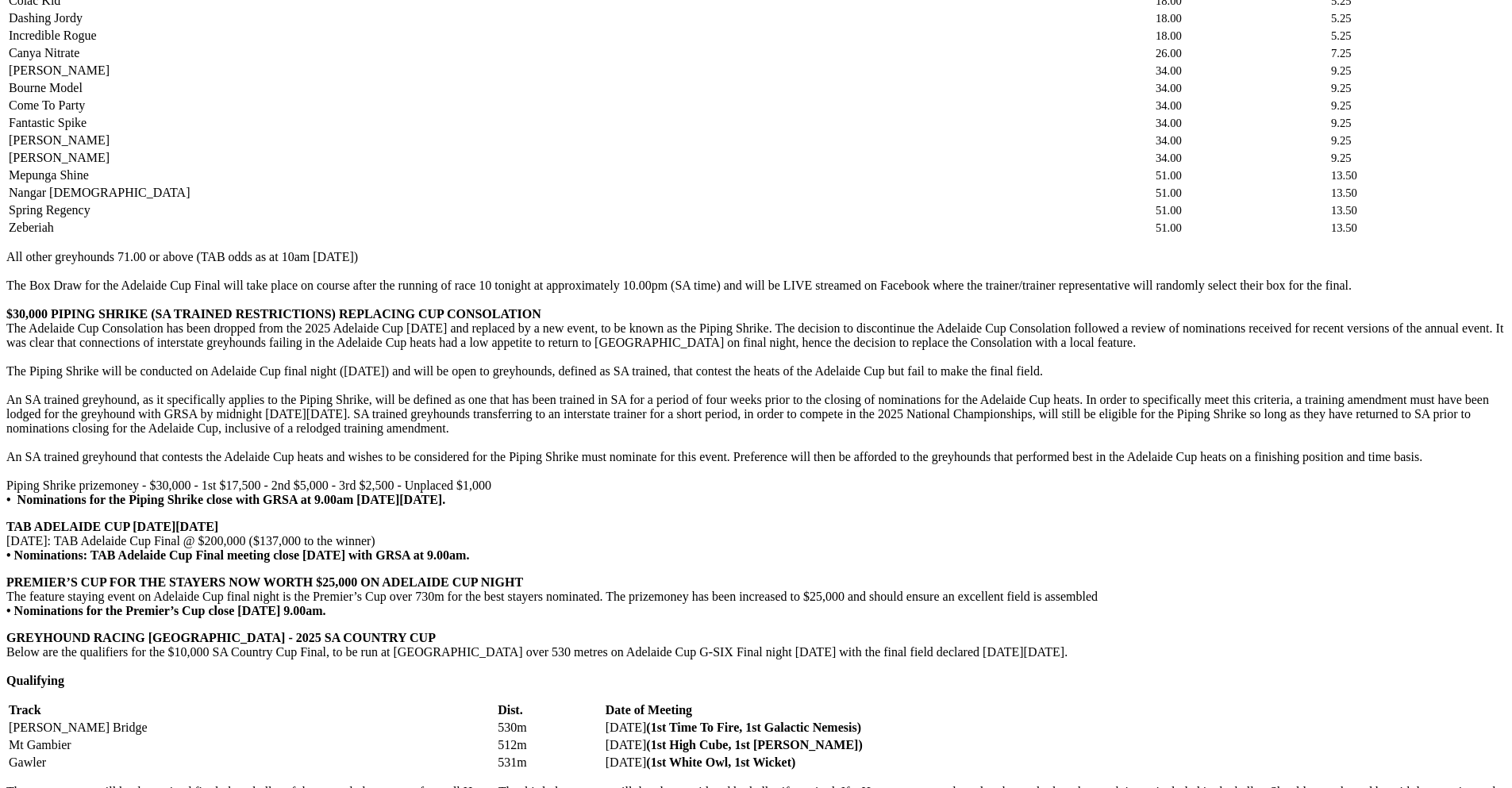
scroll to position [2473, 0]
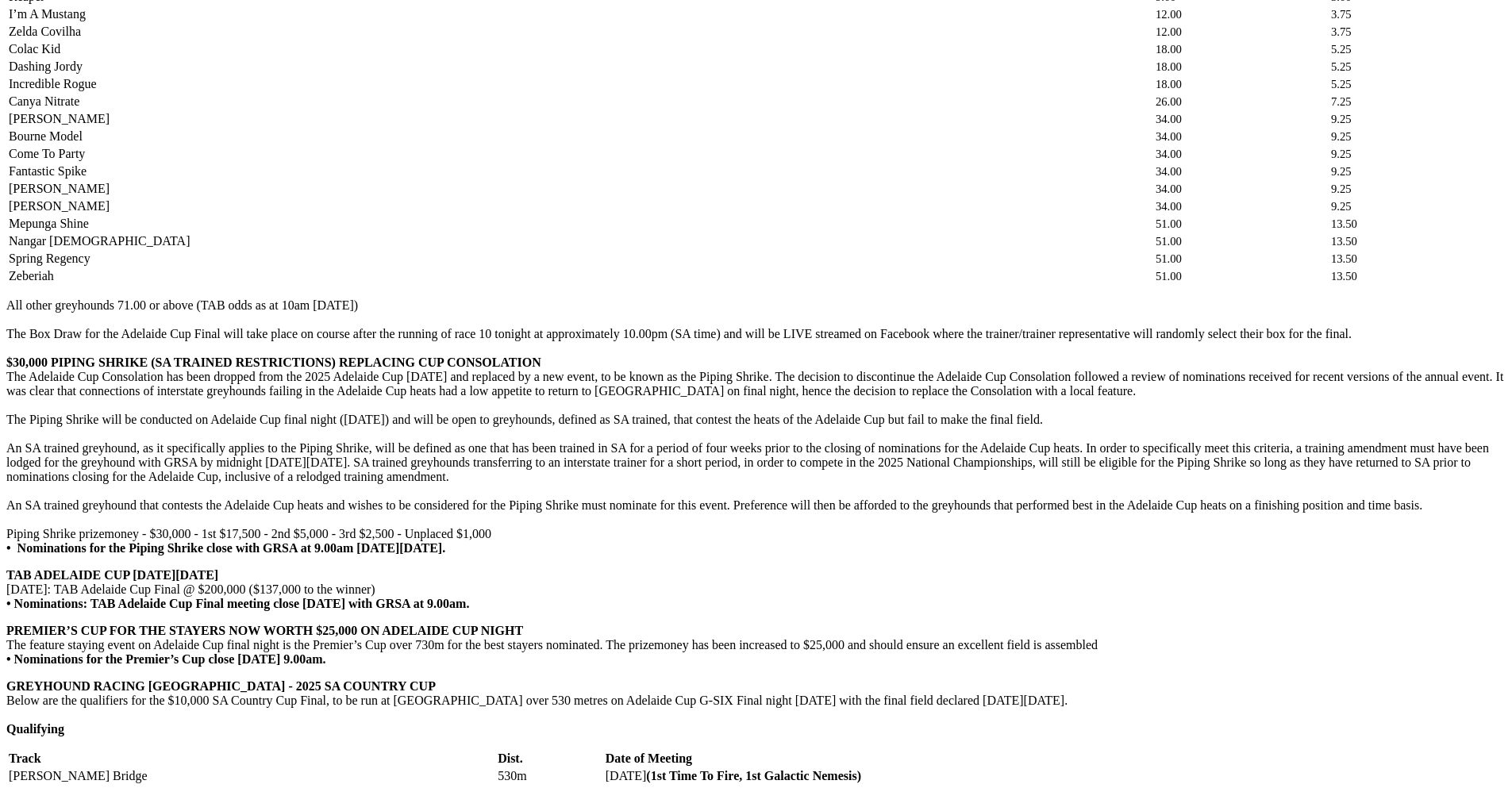
drag, startPoint x: 384, startPoint y: 570, endPoint x: 223, endPoint y: 183, distance: 419.2
click at [223, 183] on body "My Account Hi, Jake My Blackbook Edit Profile CMS Logout Menu Angle Park Previe…" at bounding box center [755, 447] width 1499 height 5829
click at [1048, 568] on p "TAB ADELAIDE CUP ON FRIDAY 10TH OCTOBER Friday, 10th October: TAB Adelaide Cup …" at bounding box center [755, 589] width 1499 height 43
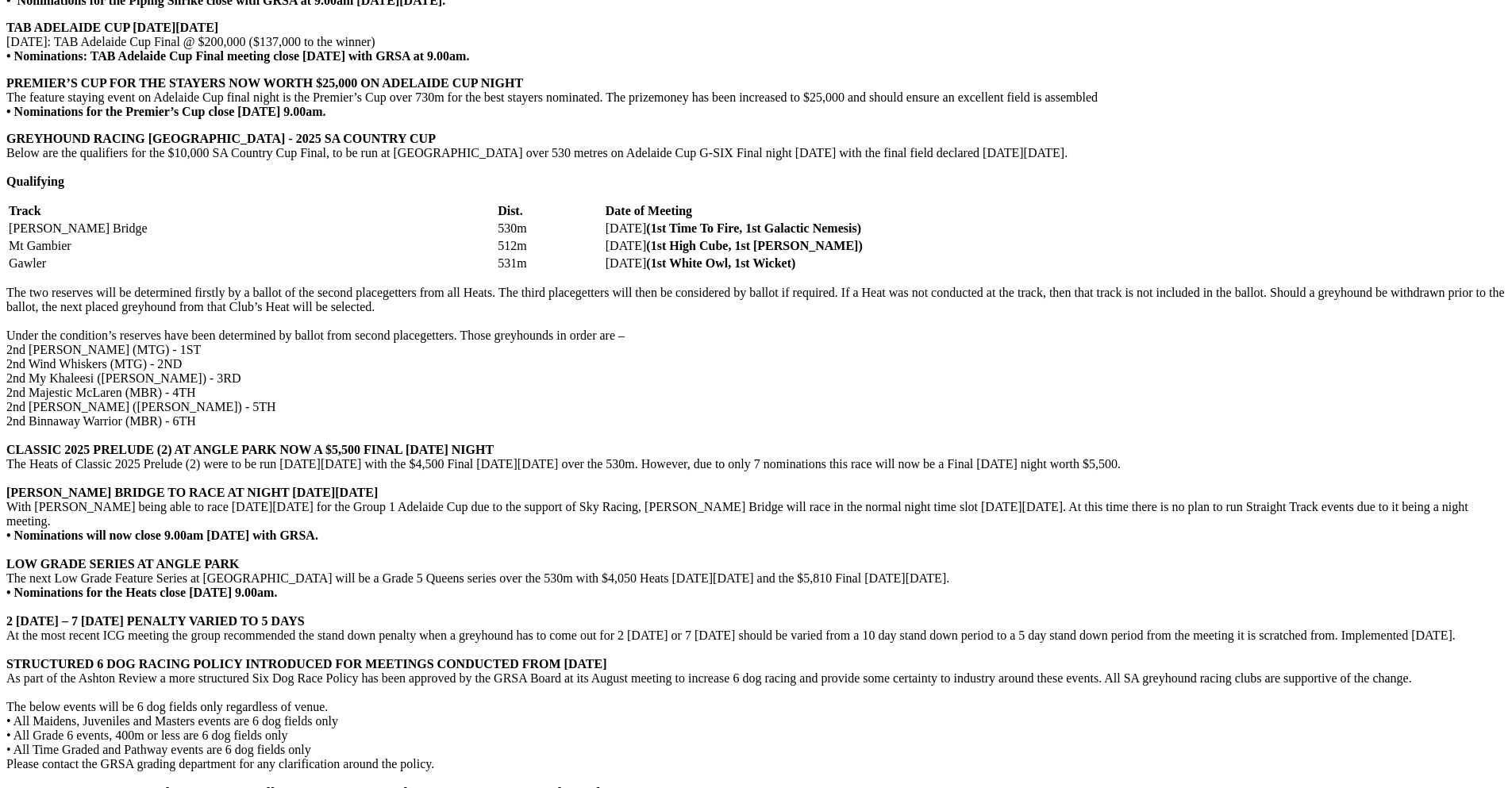
scroll to position [3107, 0]
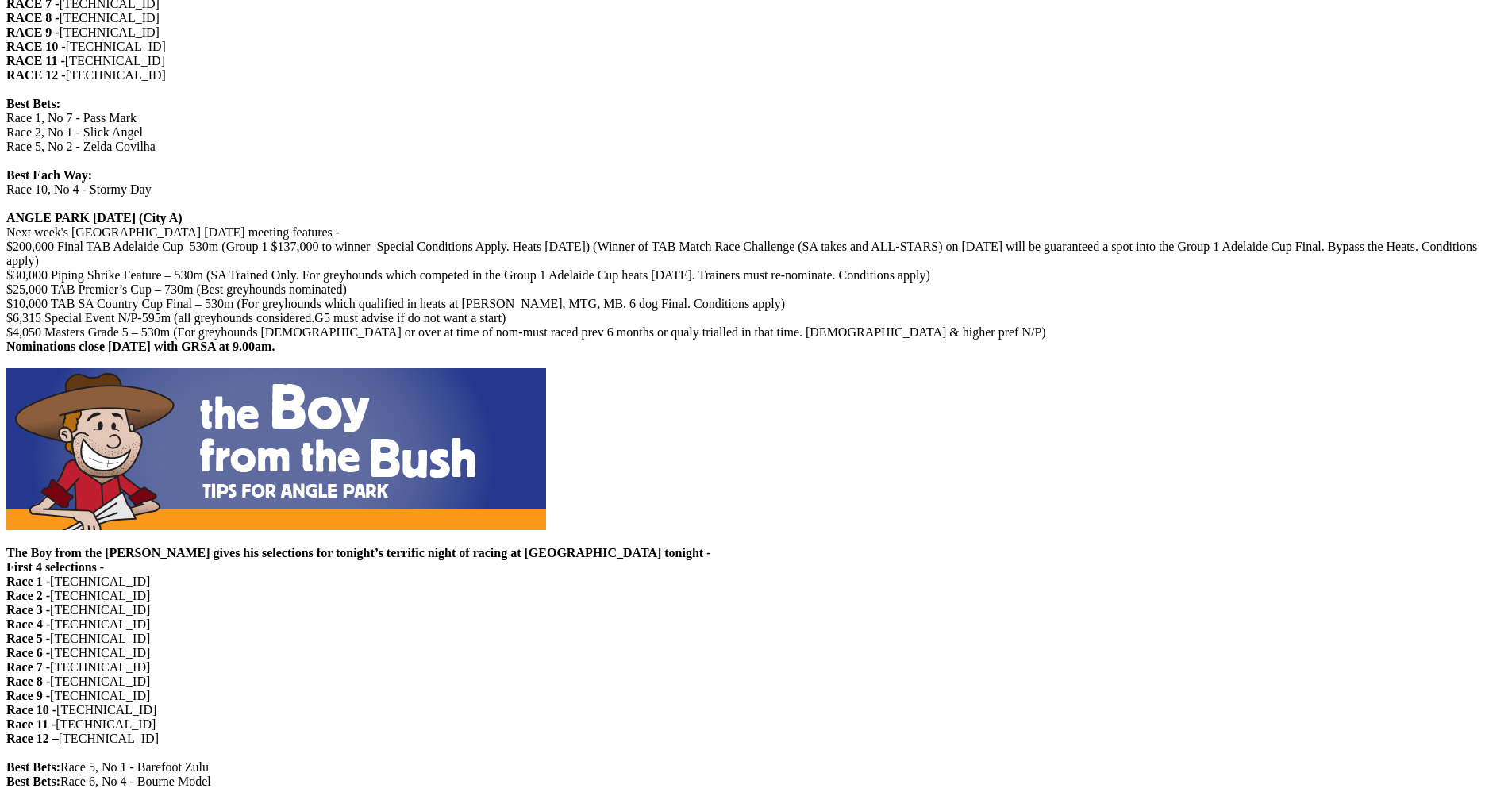
scroll to position [1586, 0]
